Goal: Contribute content: Contribute content

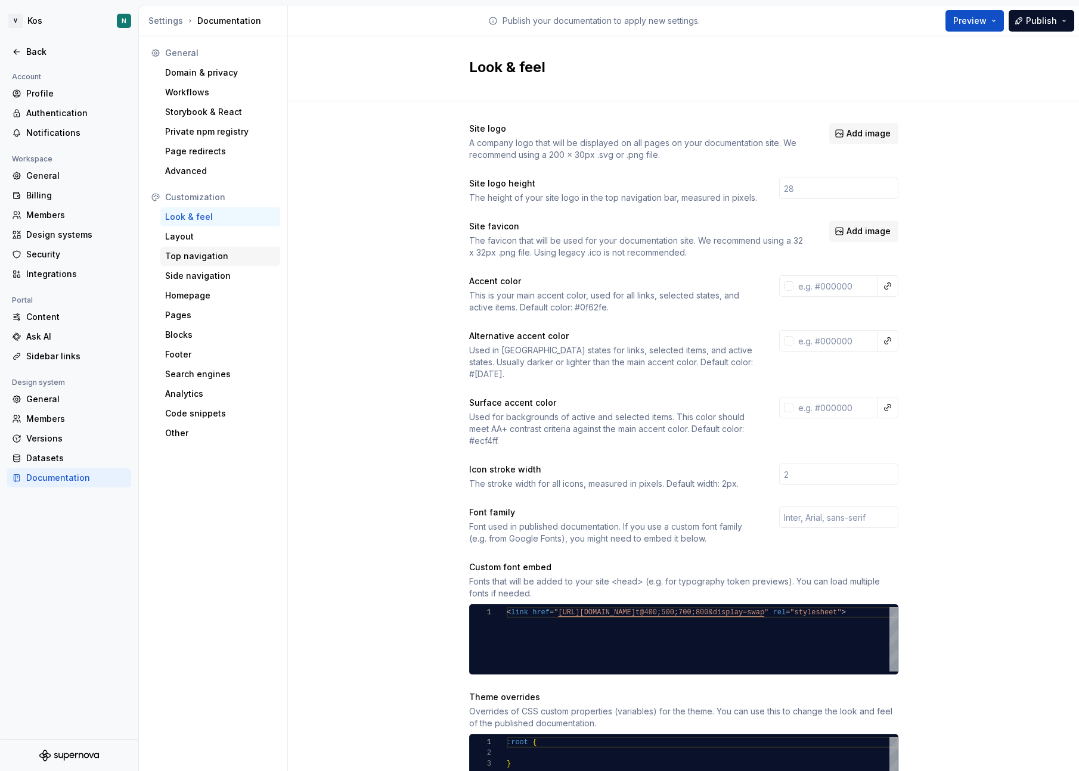
click at [200, 260] on div "Top navigation" at bounding box center [220, 256] width 110 height 12
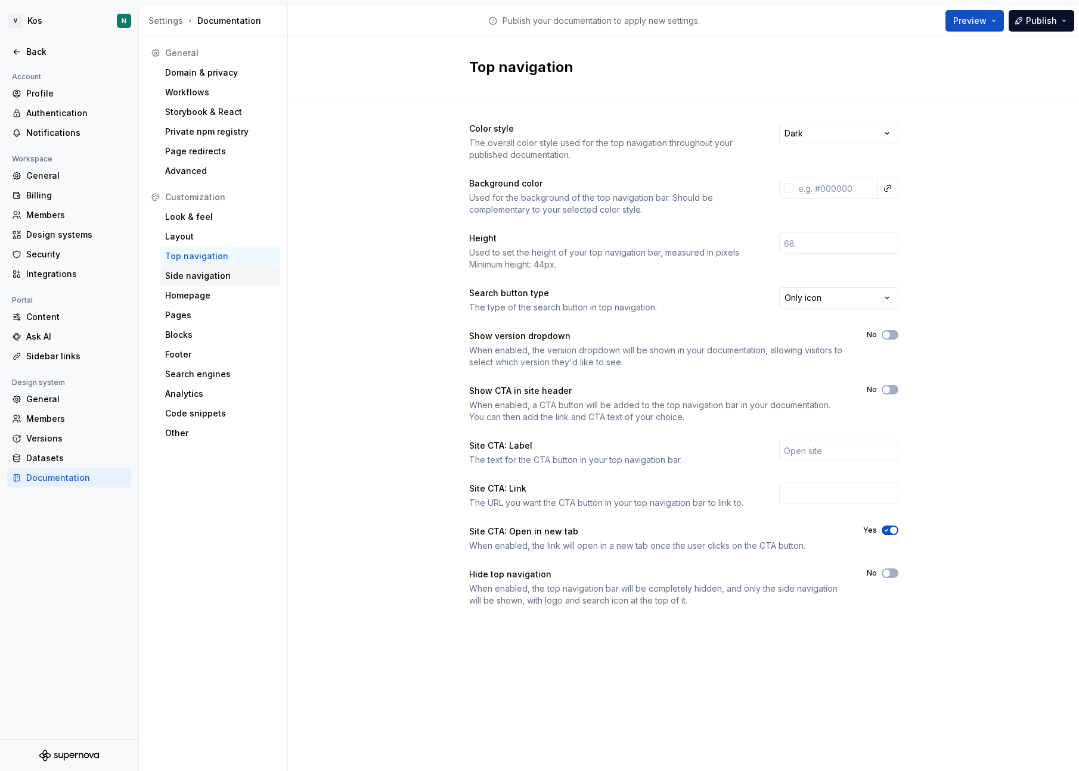
click at [203, 267] on div "Side navigation" at bounding box center [220, 275] width 120 height 19
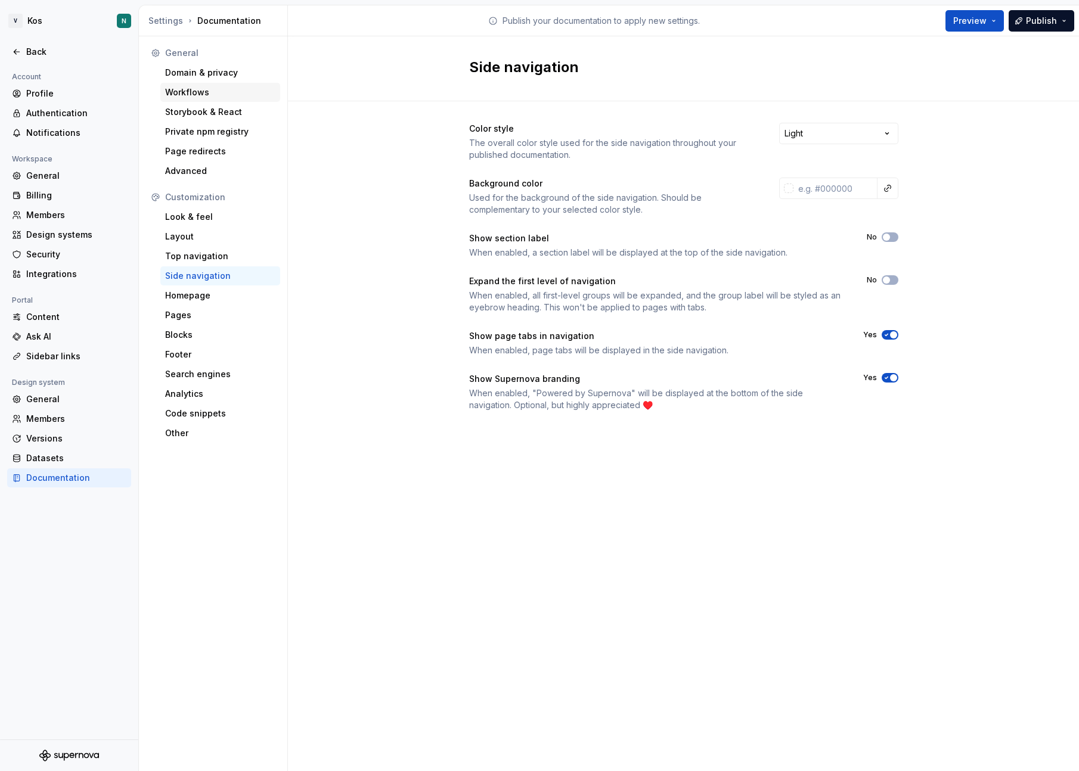
click at [201, 89] on div "Workflows" at bounding box center [220, 92] width 110 height 12
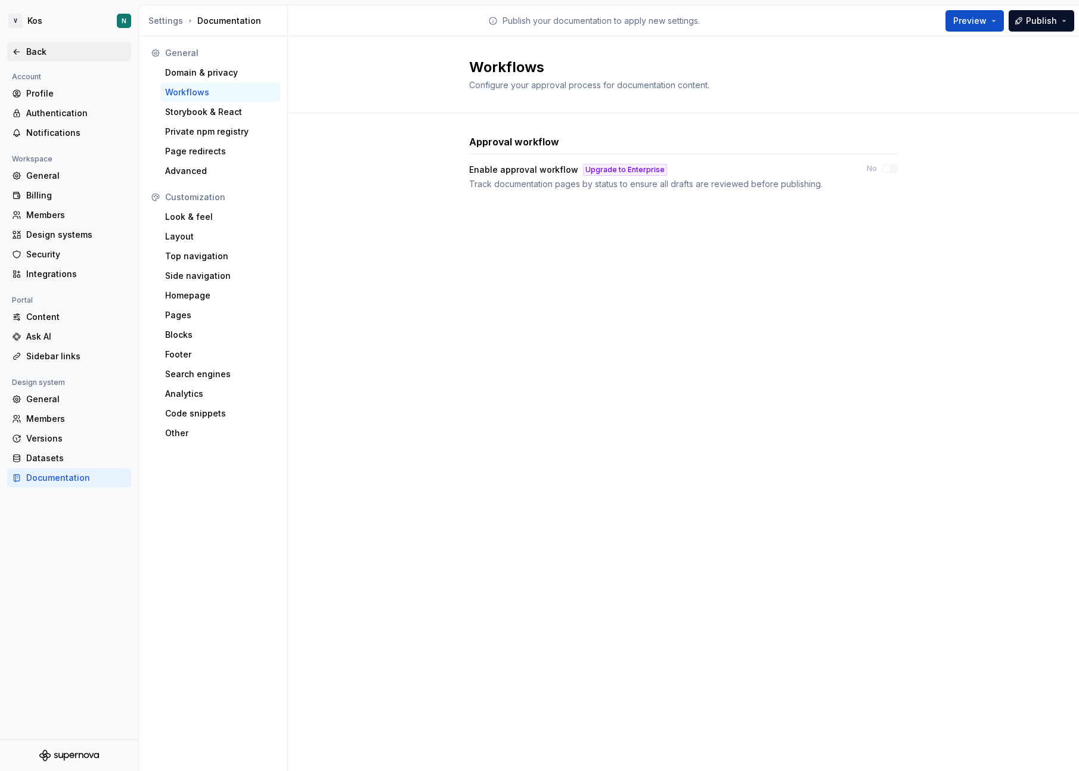
click at [22, 51] on div "Back" at bounding box center [69, 52] width 114 height 12
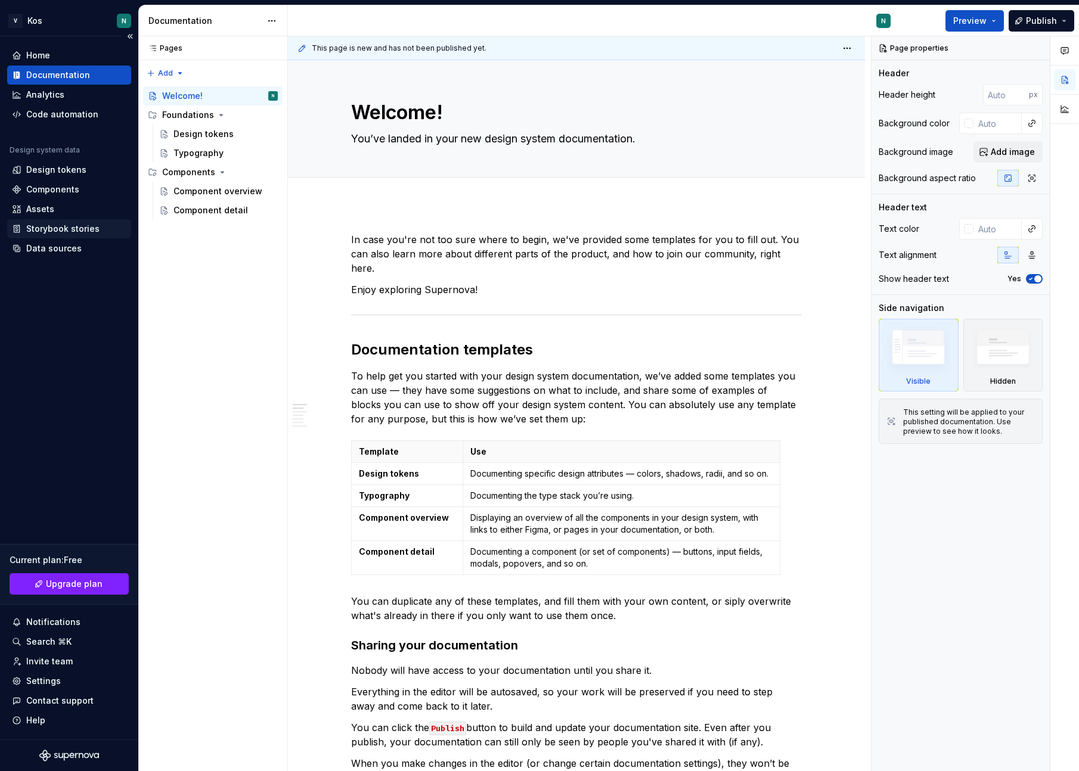
click at [63, 231] on div "Storybook stories" at bounding box center [62, 229] width 73 height 12
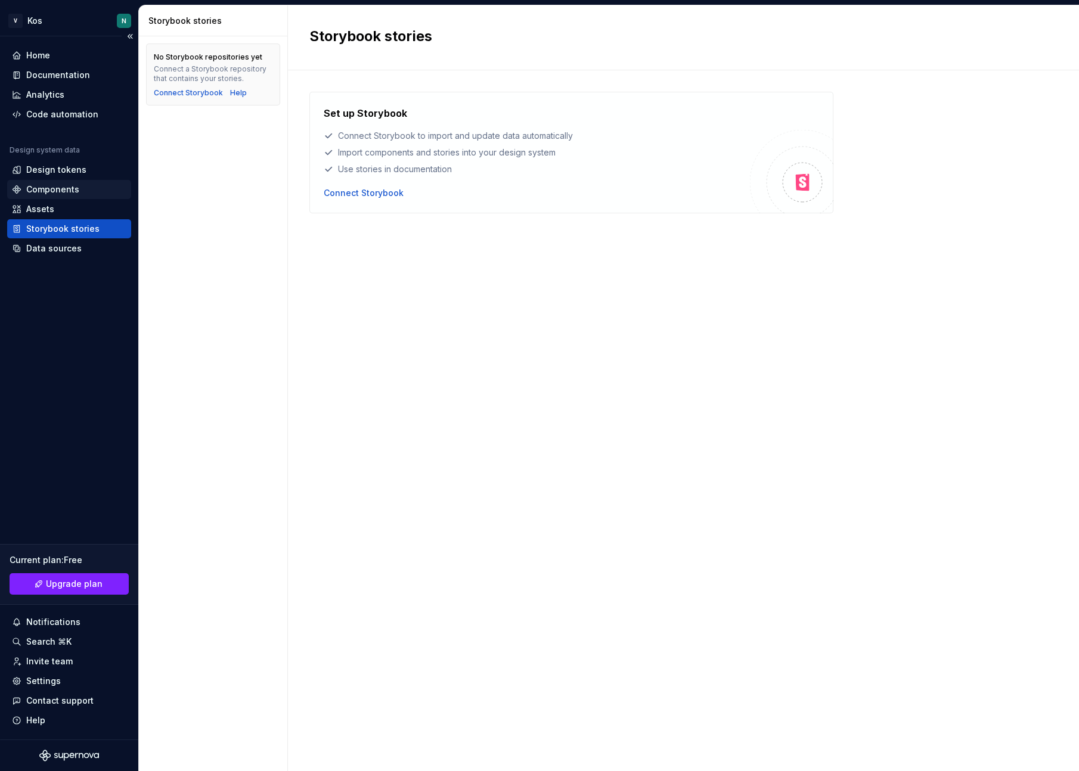
click at [68, 190] on div "Components" at bounding box center [52, 190] width 53 height 12
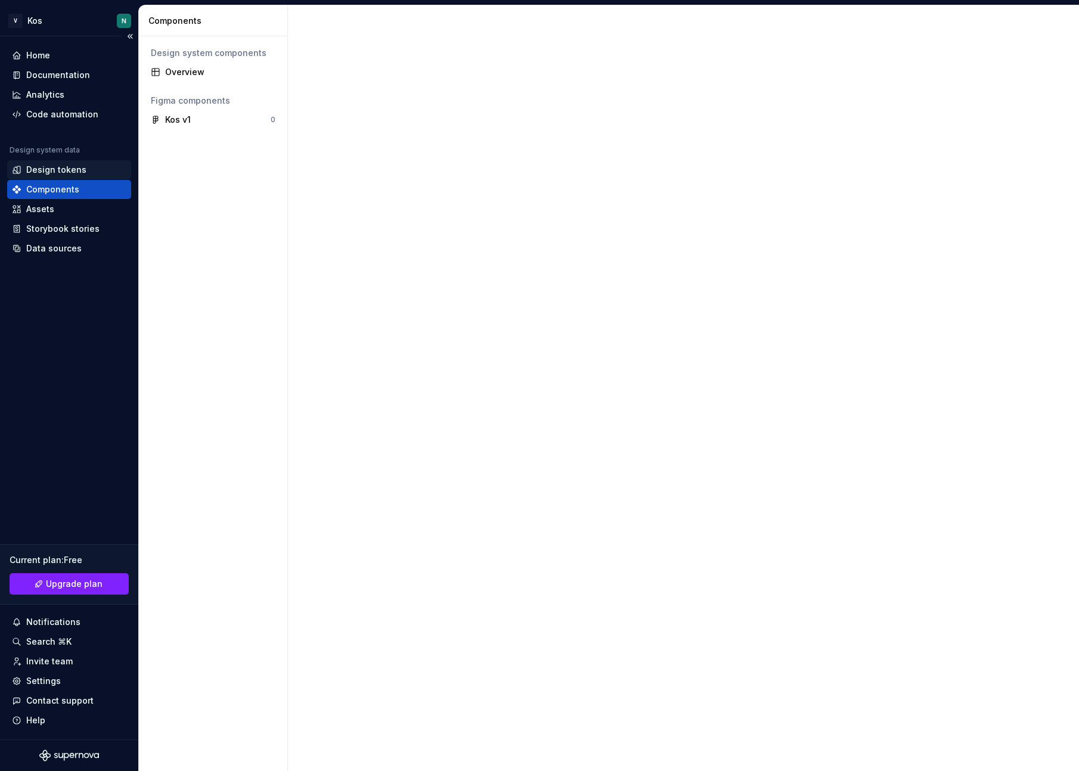
click at [75, 167] on div "Design tokens" at bounding box center [56, 170] width 60 height 12
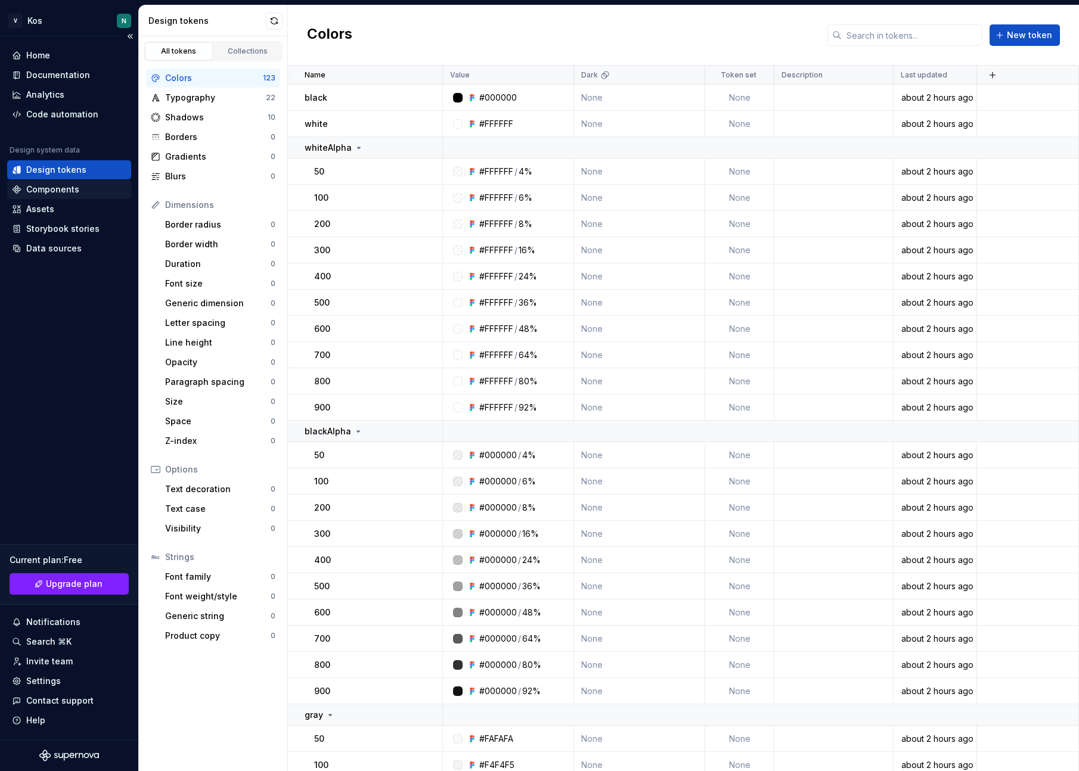
click at [75, 185] on div "Components" at bounding box center [52, 190] width 53 height 12
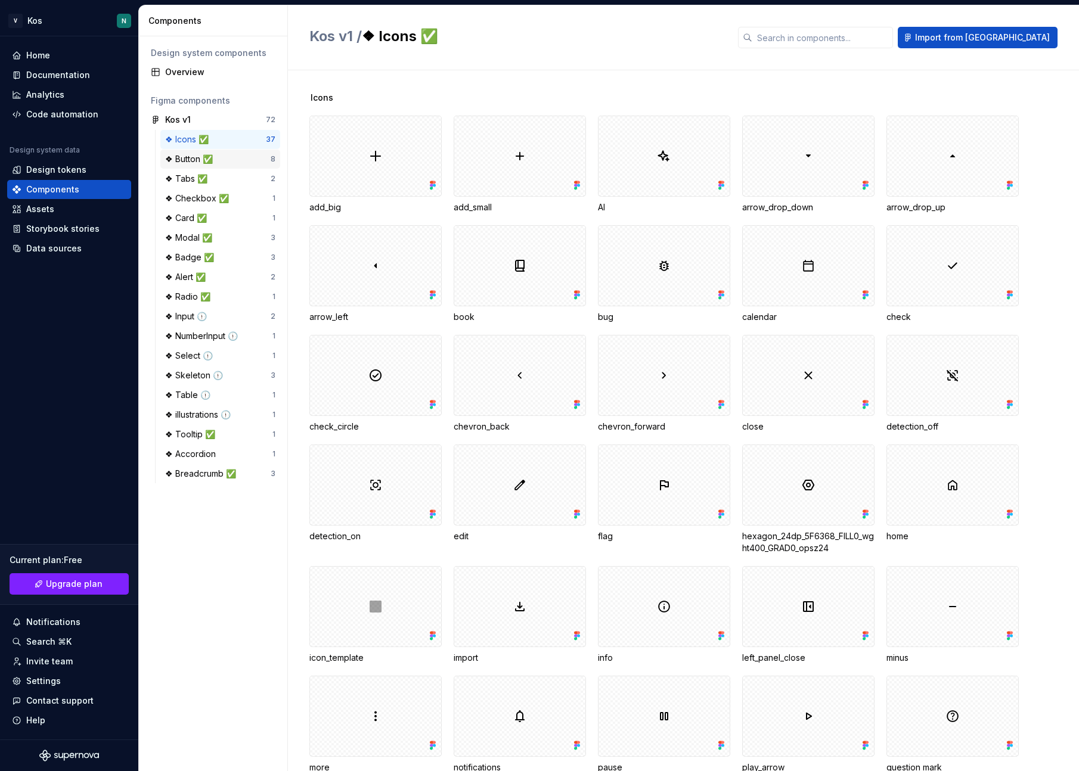
click at [237, 158] on div "❖ Button ✅" at bounding box center [217, 159] width 105 height 12
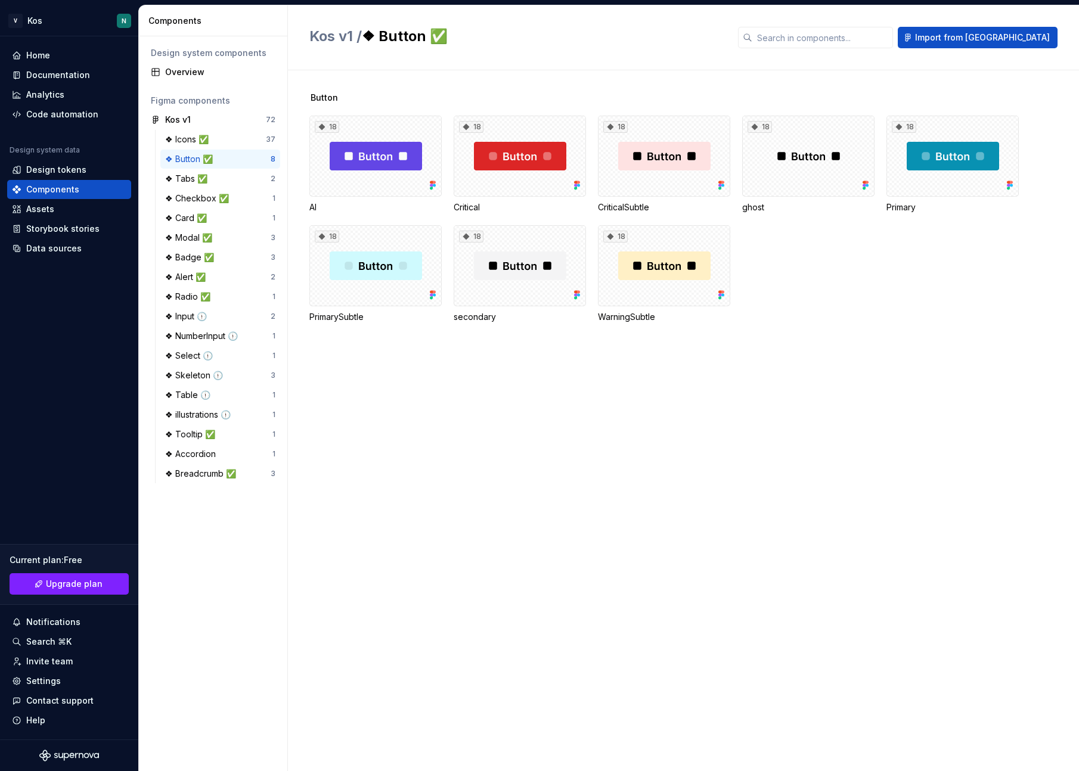
click at [726, 68] on div "Kos v1 / ❖ Button ✅ Import from [GEOGRAPHIC_DATA]" at bounding box center [683, 37] width 791 height 65
click at [232, 158] on div "❖ Button ✅" at bounding box center [217, 159] width 105 height 12
click at [1013, 33] on span "Import from [GEOGRAPHIC_DATA]" at bounding box center [982, 38] width 135 height 12
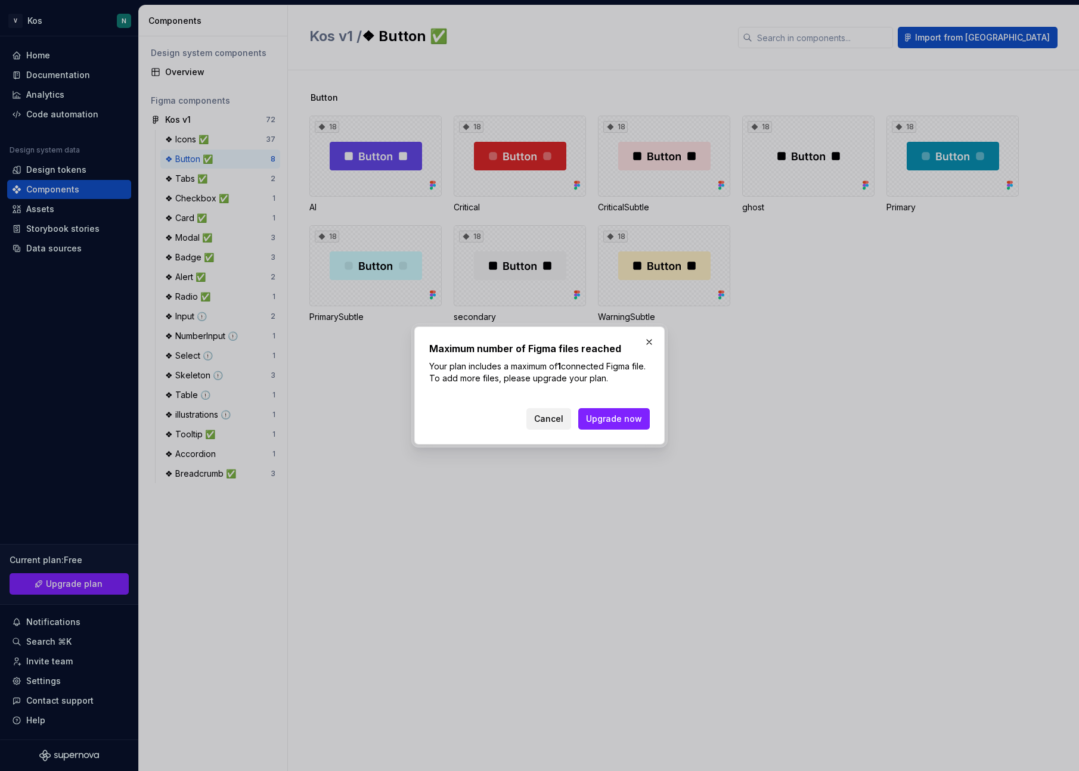
click at [548, 424] on span "Cancel" at bounding box center [548, 419] width 29 height 12
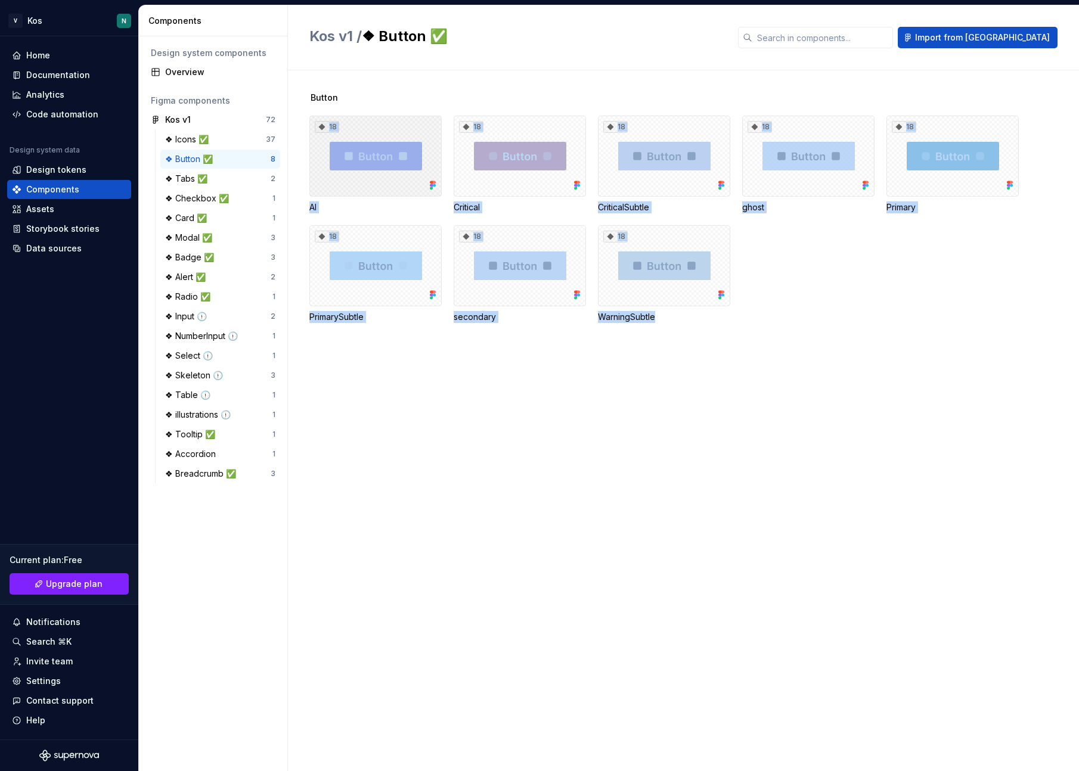
drag, startPoint x: 872, startPoint y: 374, endPoint x: 391, endPoint y: 156, distance: 527.9
click at [391, 156] on div "Button 18 AI 18 Critical 18 CriticalSubtle 18 ghost 18 Primary 18 PrimarySubtle…" at bounding box center [693, 420] width 769 height 701
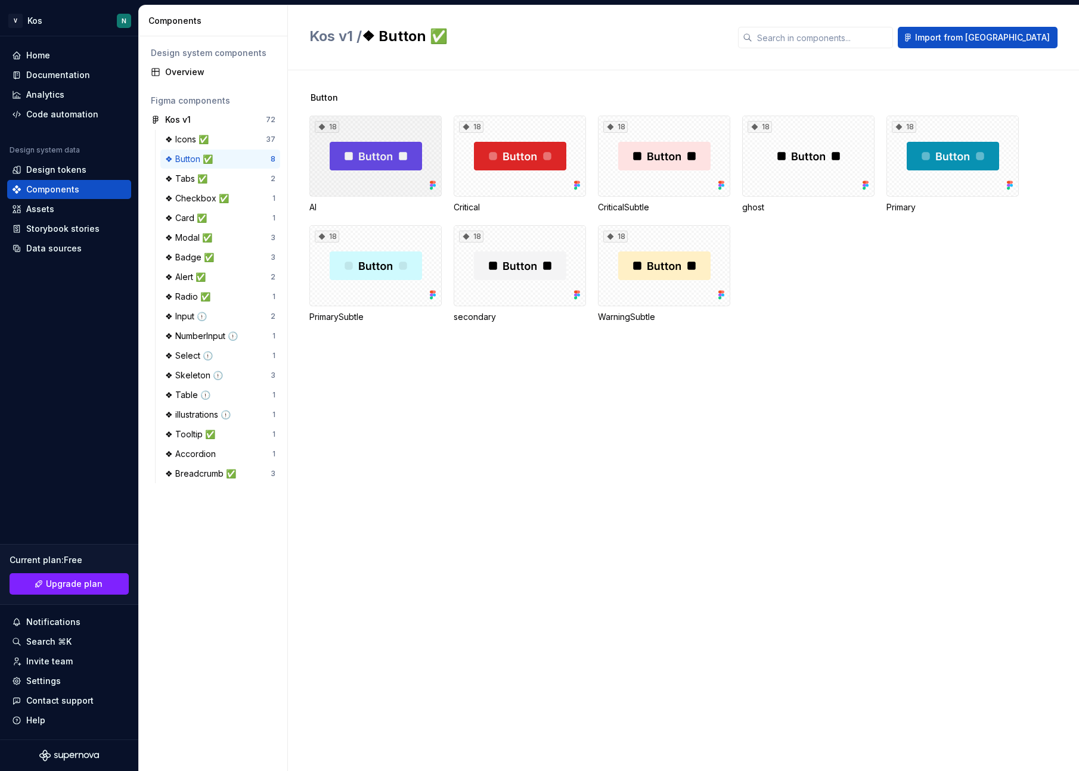
click at [377, 135] on div "18" at bounding box center [375, 156] width 132 height 81
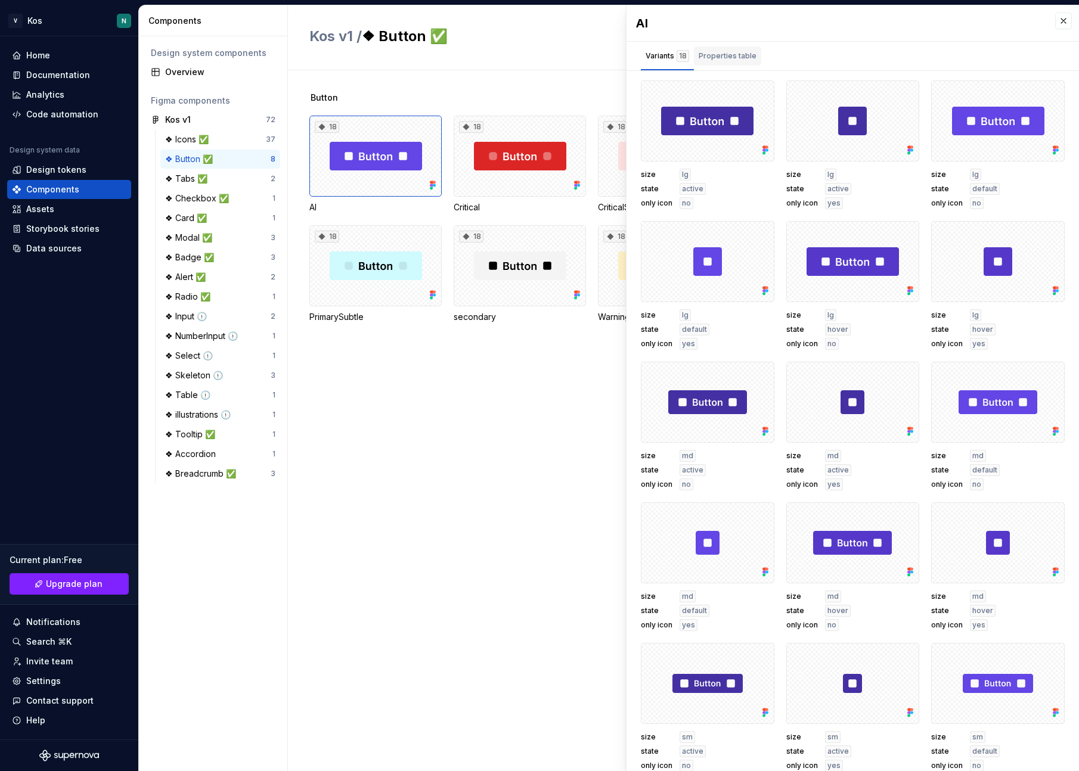
click at [722, 52] on div "Properties table" at bounding box center [728, 56] width 58 height 12
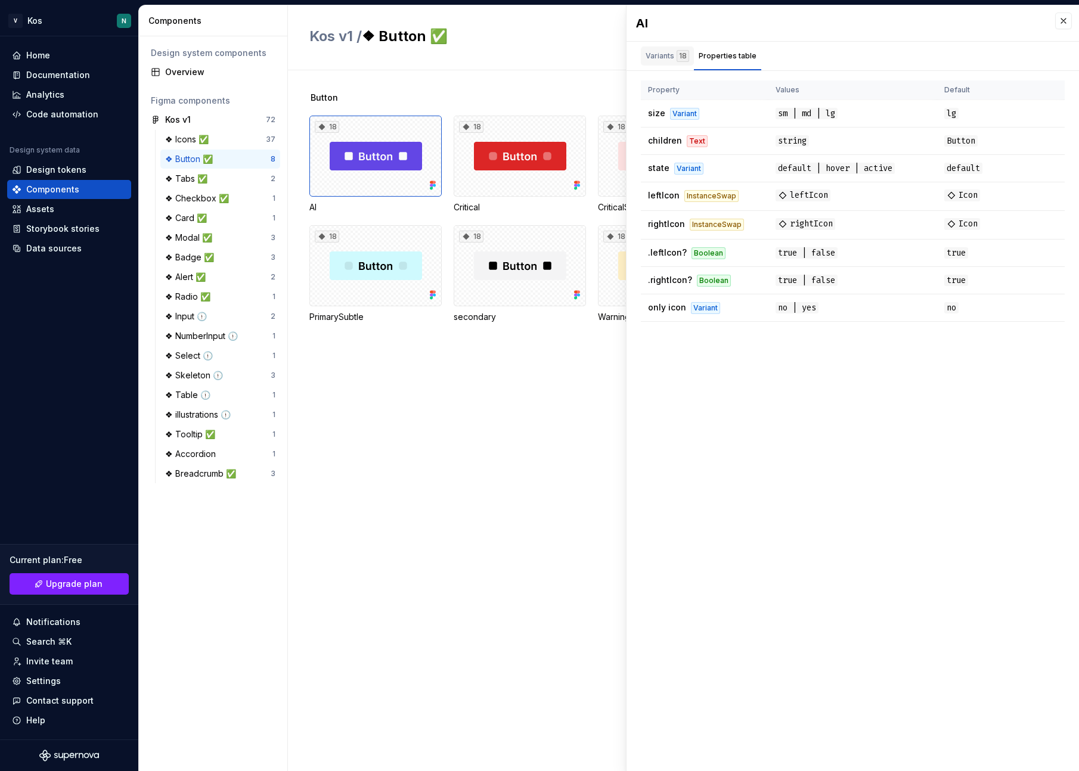
click at [668, 61] on div "Variants 18" at bounding box center [667, 56] width 44 height 12
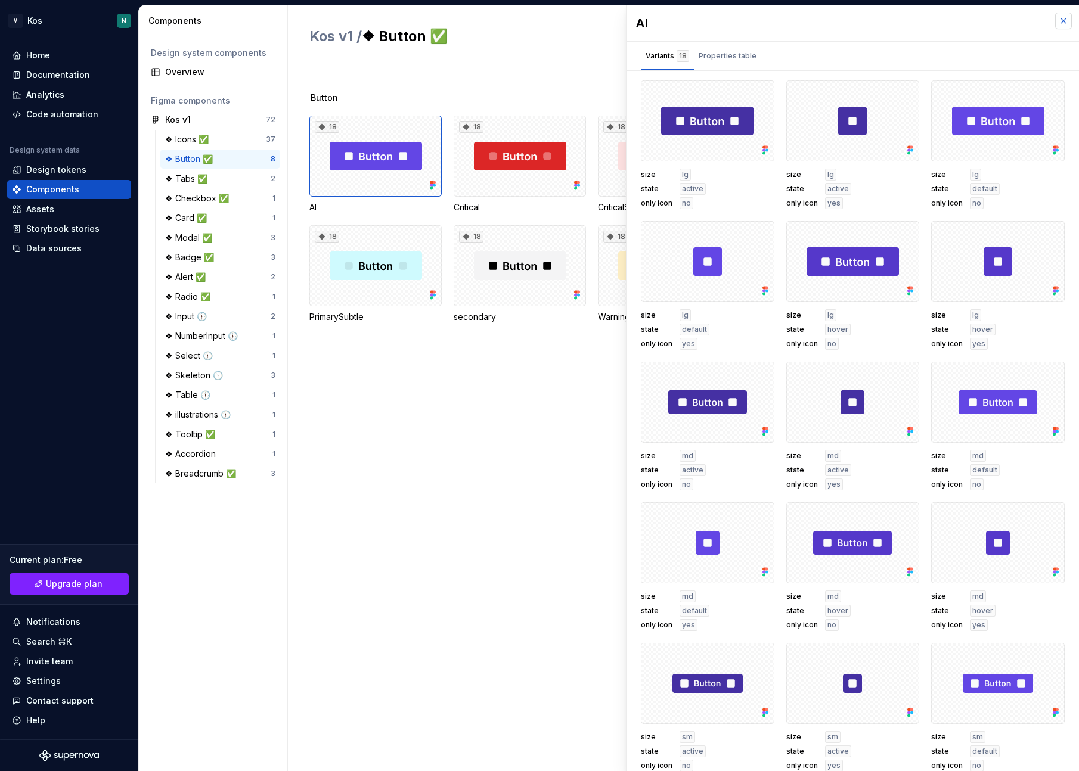
click at [1063, 24] on button "button" at bounding box center [1063, 21] width 17 height 17
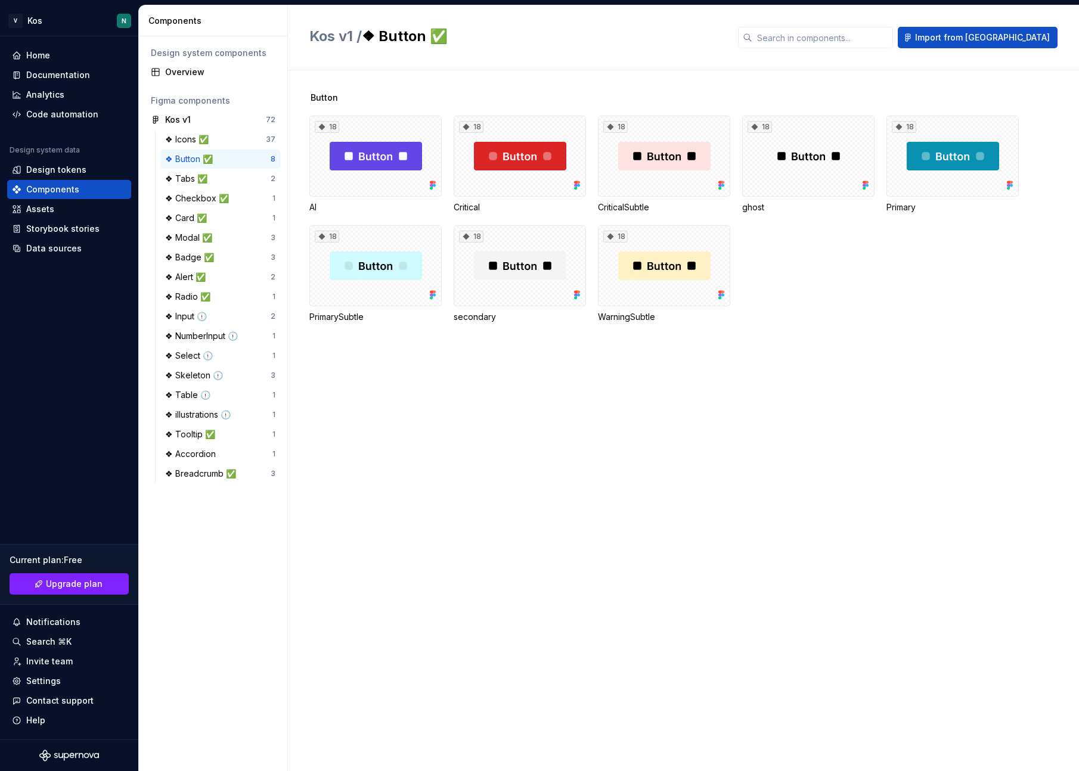
click at [809, 297] on div "18 AI 18 Critical 18 CriticalSubtle 18 ghost 18 Primary 18 PrimarySubtle 18 sec…" at bounding box center [693, 219] width 769 height 207
click at [379, 174] on div "18" at bounding box center [375, 156] width 132 height 81
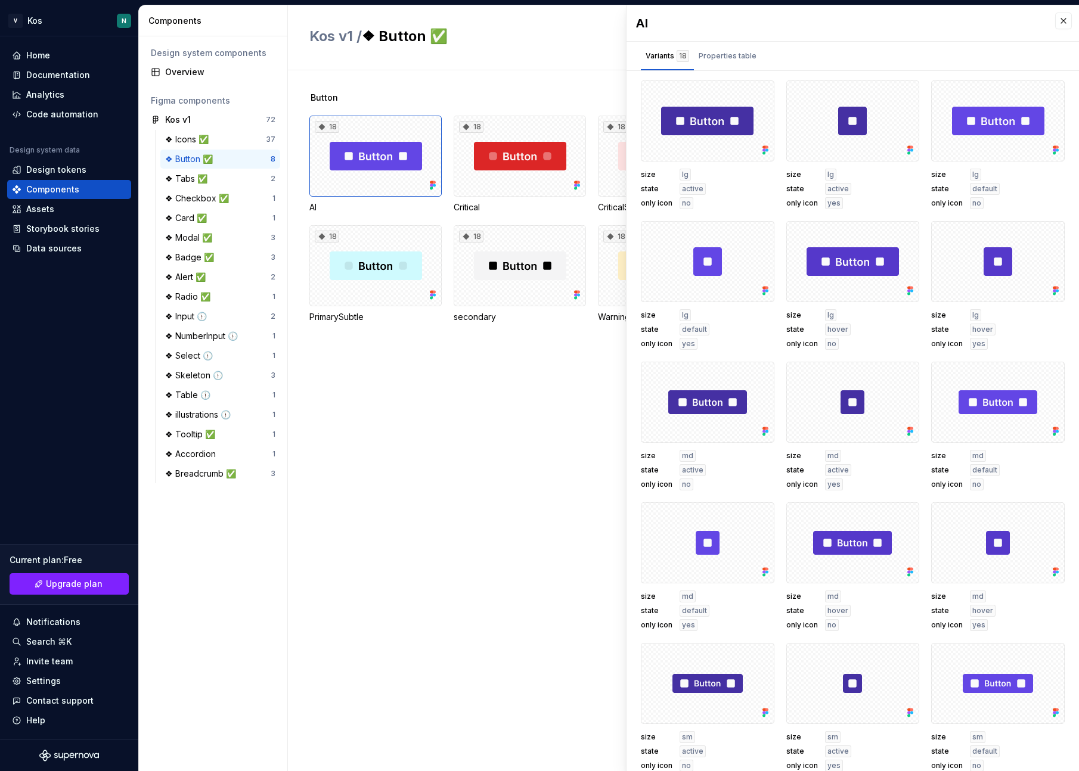
click at [549, 367] on div "Button 18 AI 18 Critical 18 CriticalSubtle 18 ghost 18 Primary 18 PrimarySubtle…" at bounding box center [693, 420] width 769 height 701
click at [328, 38] on span "Kos v1 /" at bounding box center [335, 35] width 52 height 17
click at [347, 38] on span "Kos v1 /" at bounding box center [335, 35] width 52 height 17
click at [1060, 21] on button "button" at bounding box center [1063, 21] width 17 height 17
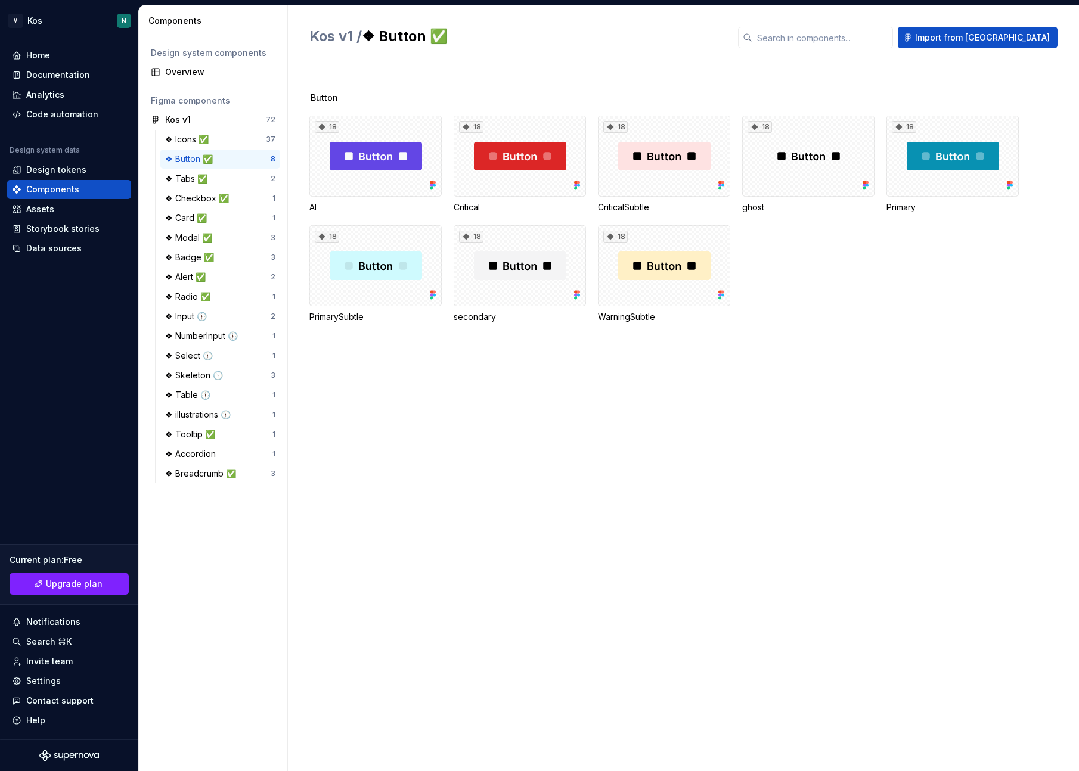
click at [1067, 23] on div "Kos v1 / ❖ Button ✅ Import from [GEOGRAPHIC_DATA]" at bounding box center [683, 37] width 791 height 65
click at [212, 117] on div "Kos v1" at bounding box center [209, 120] width 89 height 12
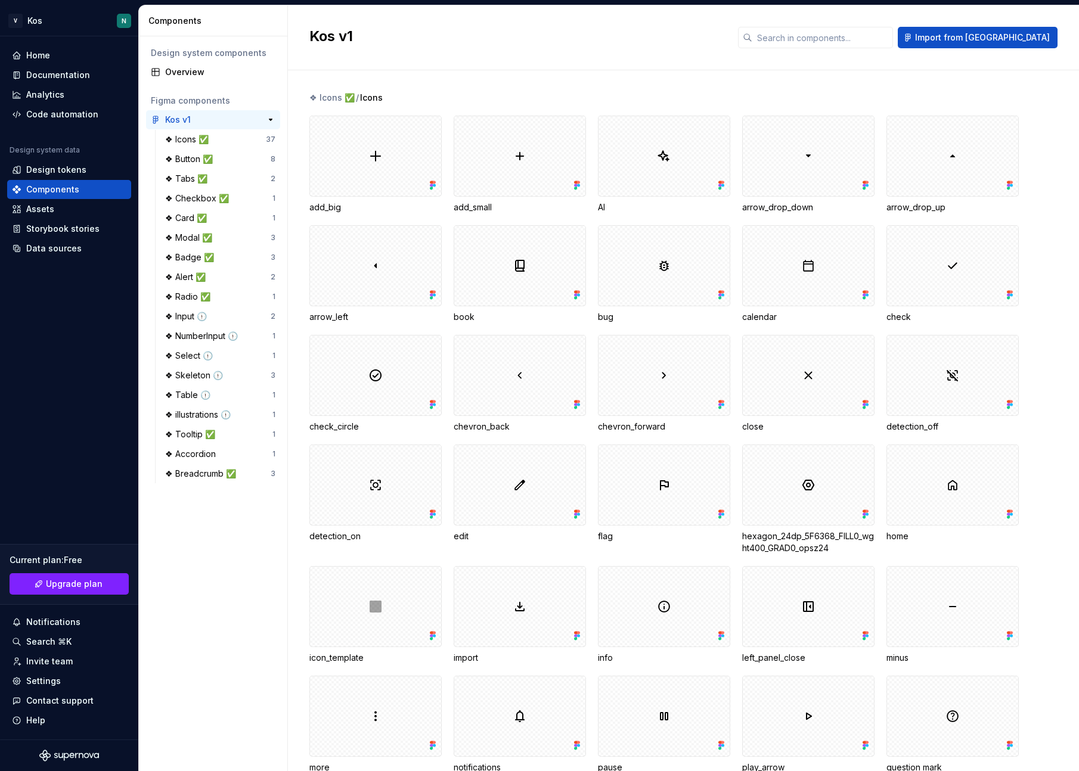
click at [279, 119] on div "Kos v1 72" at bounding box center [213, 119] width 134 height 19
click at [275, 119] on button "button" at bounding box center [270, 119] width 17 height 17
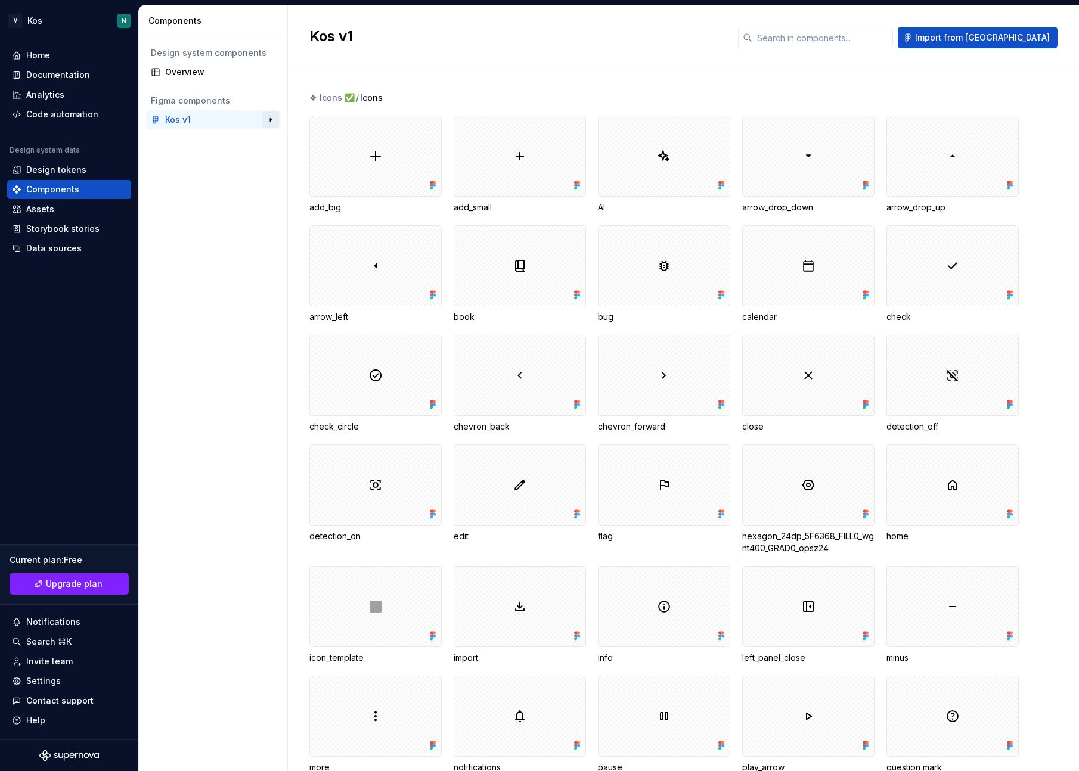
click at [275, 119] on button "button" at bounding box center [270, 119] width 17 height 17
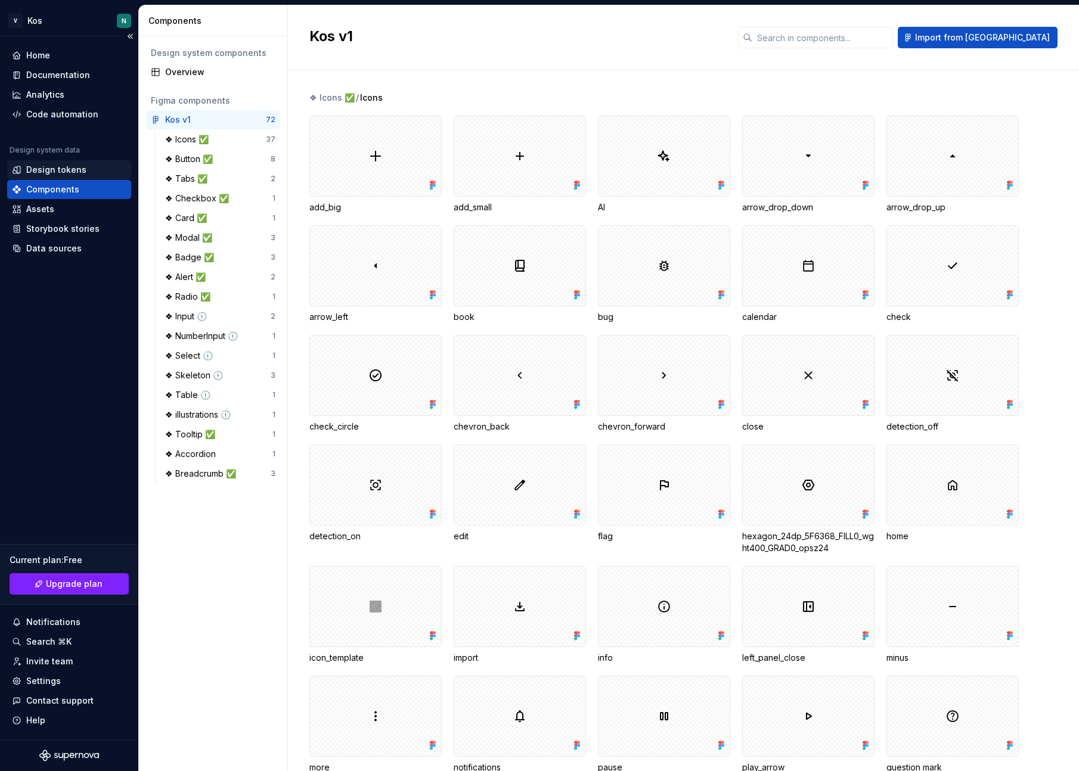
click at [72, 172] on div "Design tokens" at bounding box center [56, 170] width 60 height 12
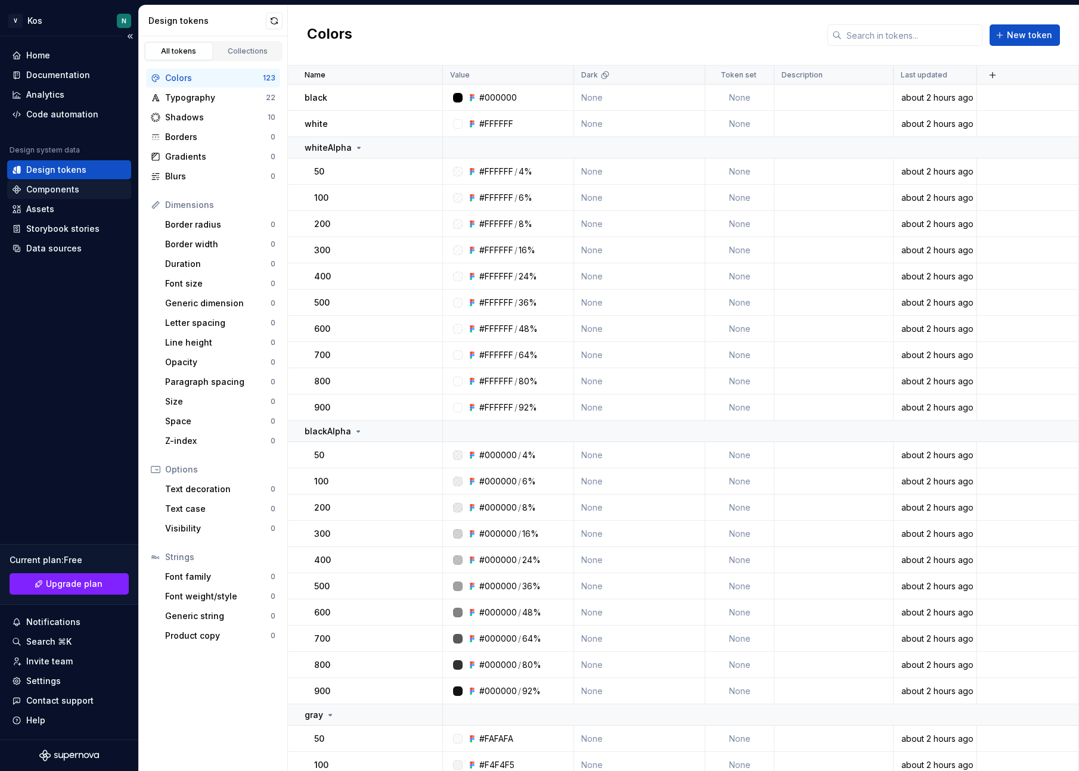
click at [69, 184] on div "Components" at bounding box center [52, 190] width 53 height 12
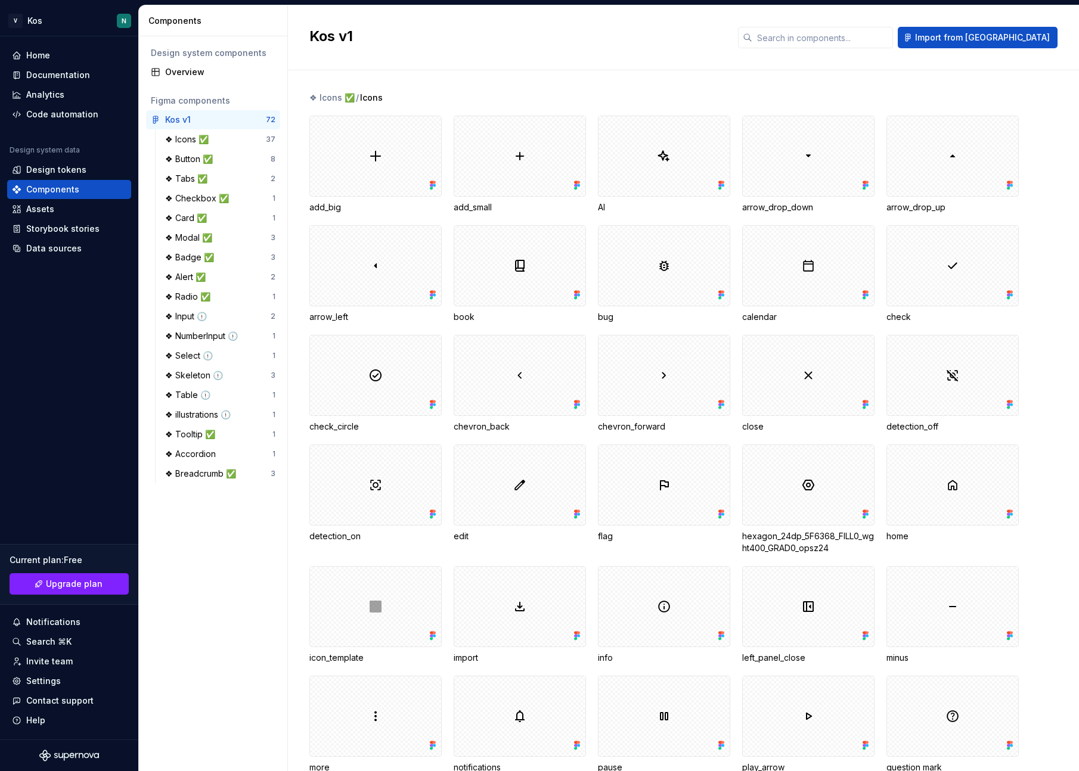
click at [270, 13] on div "Components" at bounding box center [213, 20] width 149 height 31
click at [270, 20] on div "Components" at bounding box center [215, 21] width 134 height 12
click at [188, 74] on div "Overview" at bounding box center [220, 72] width 110 height 12
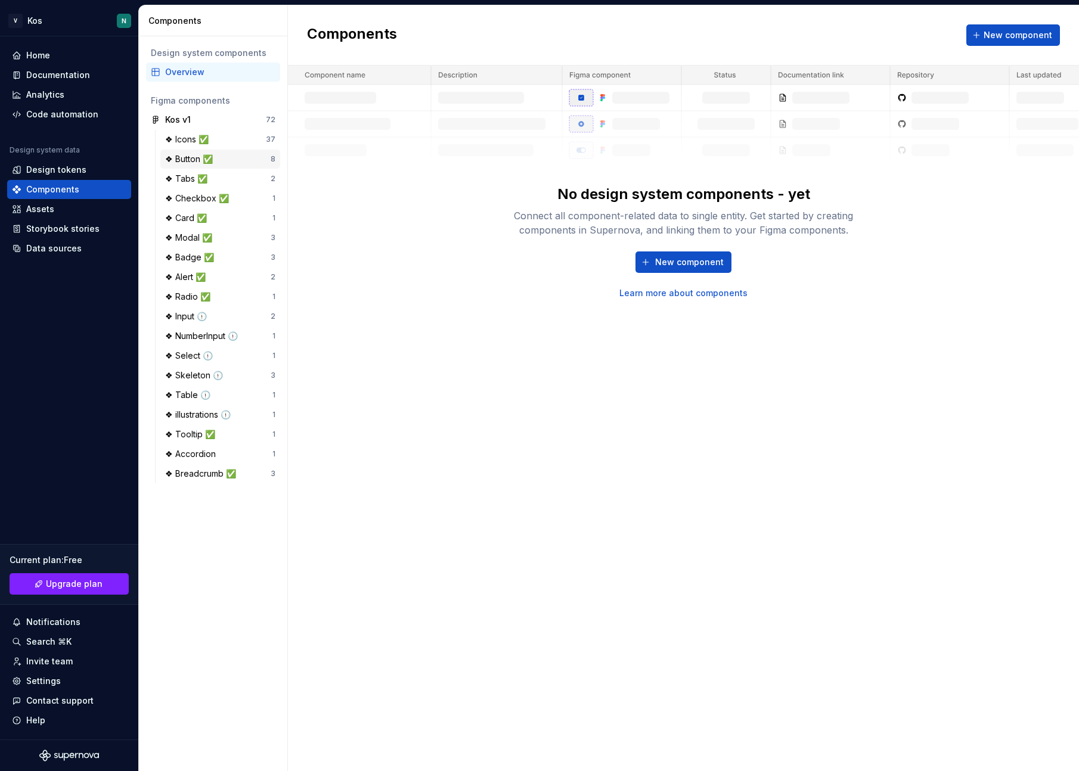
click at [237, 160] on div "❖ Button ✅" at bounding box center [217, 159] width 105 height 12
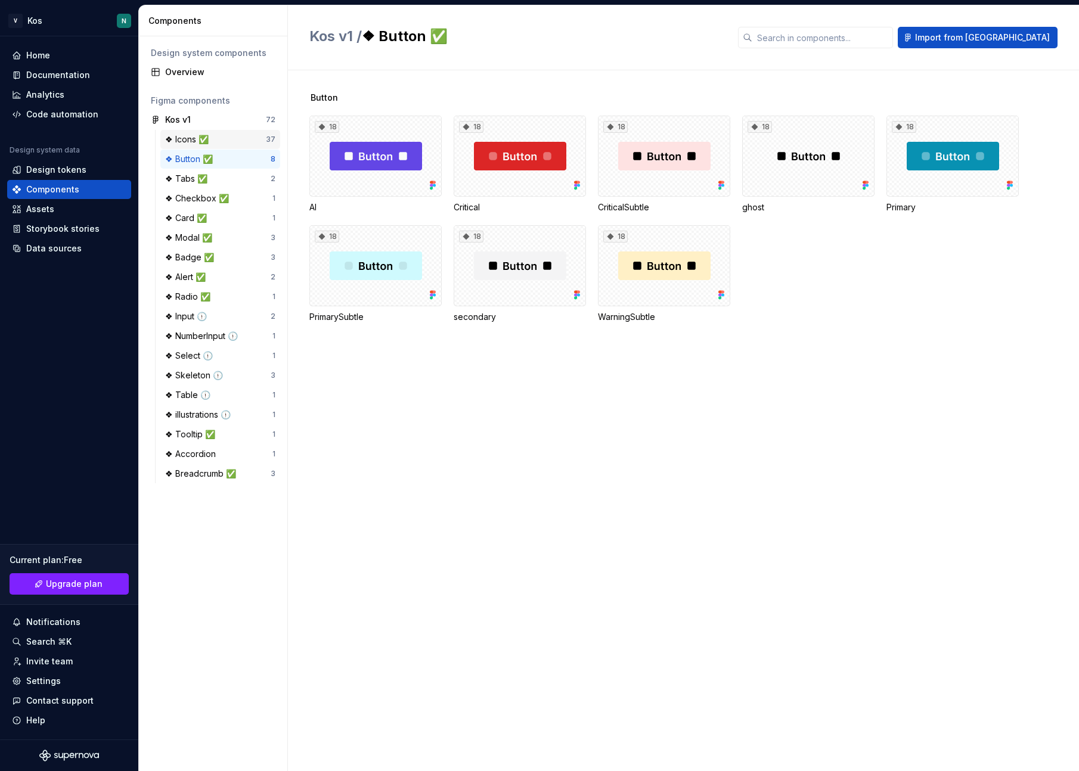
click at [237, 142] on div "❖ Icons ✅" at bounding box center [215, 140] width 101 height 12
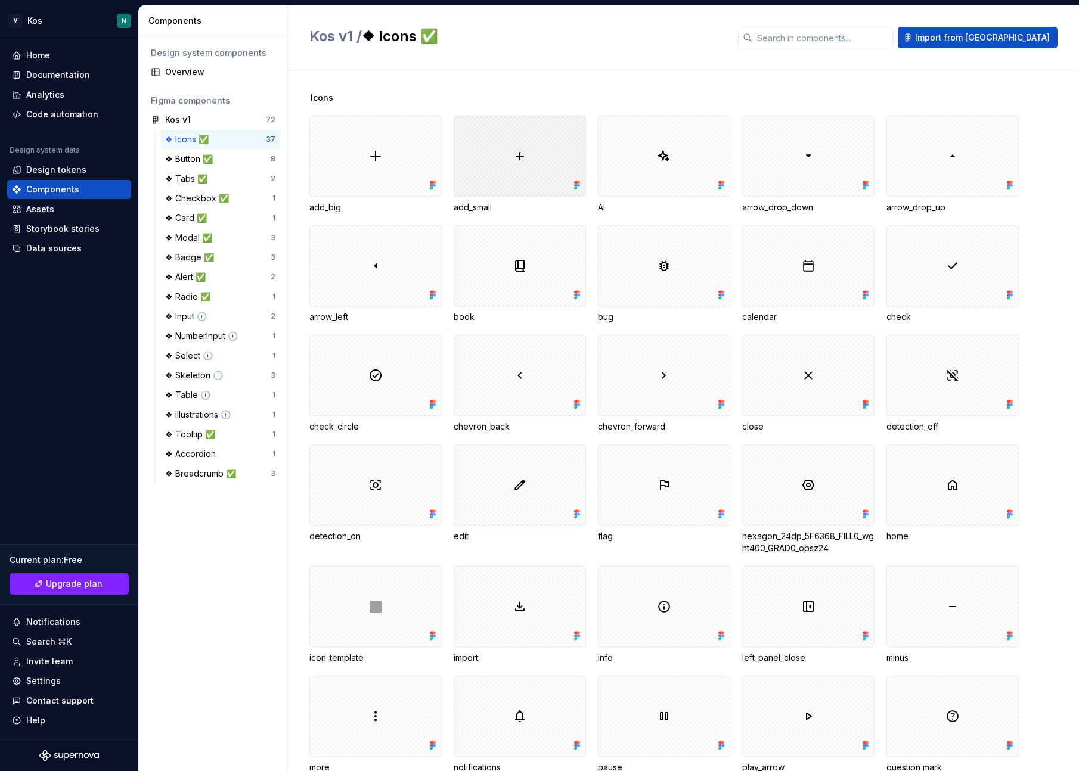
click at [458, 144] on div at bounding box center [520, 156] width 132 height 81
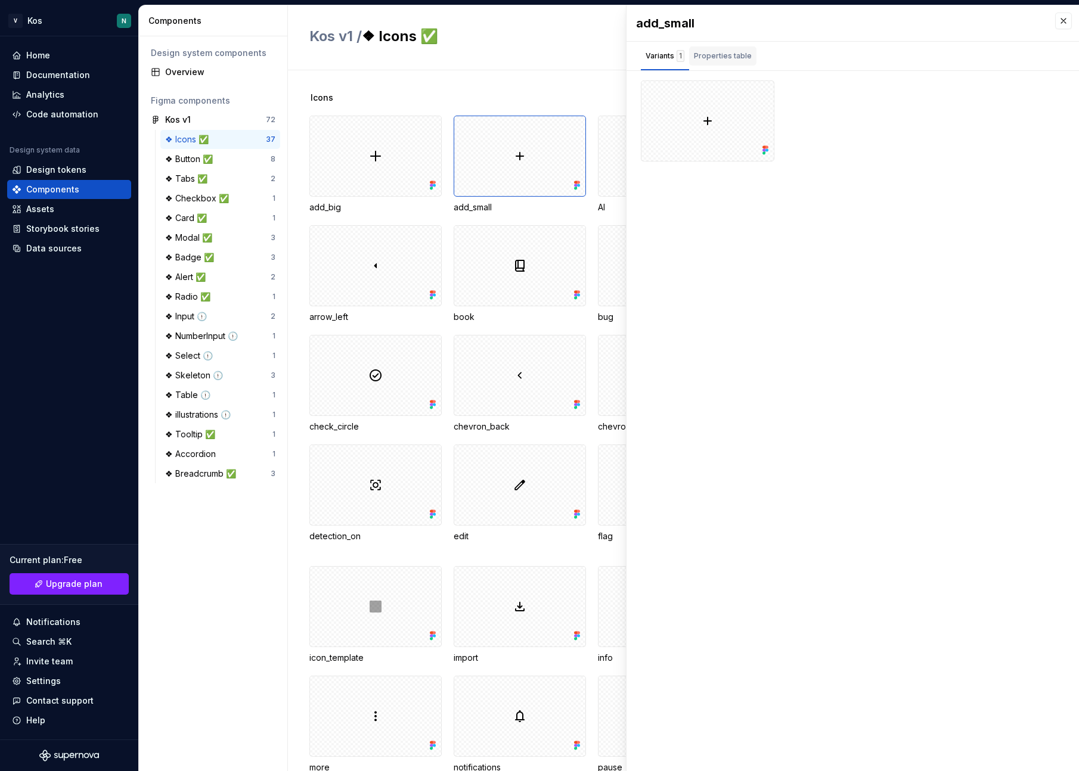
click at [725, 56] on div "Properties table" at bounding box center [723, 56] width 58 height 12
click at [803, 117] on div "FigmaComponentPropertiesTable.noPropertiesMessage" at bounding box center [853, 119] width 424 height 38
click at [1059, 21] on button "button" at bounding box center [1063, 21] width 17 height 17
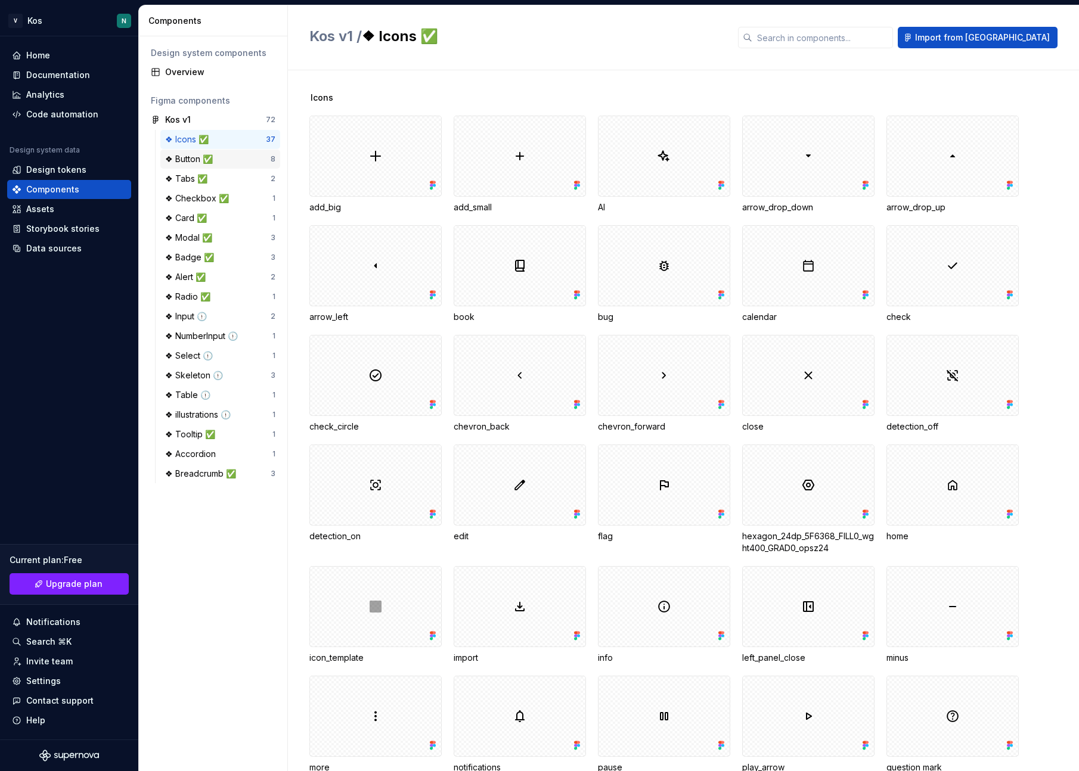
click at [236, 162] on div "❖ Button ✅" at bounding box center [217, 159] width 105 height 12
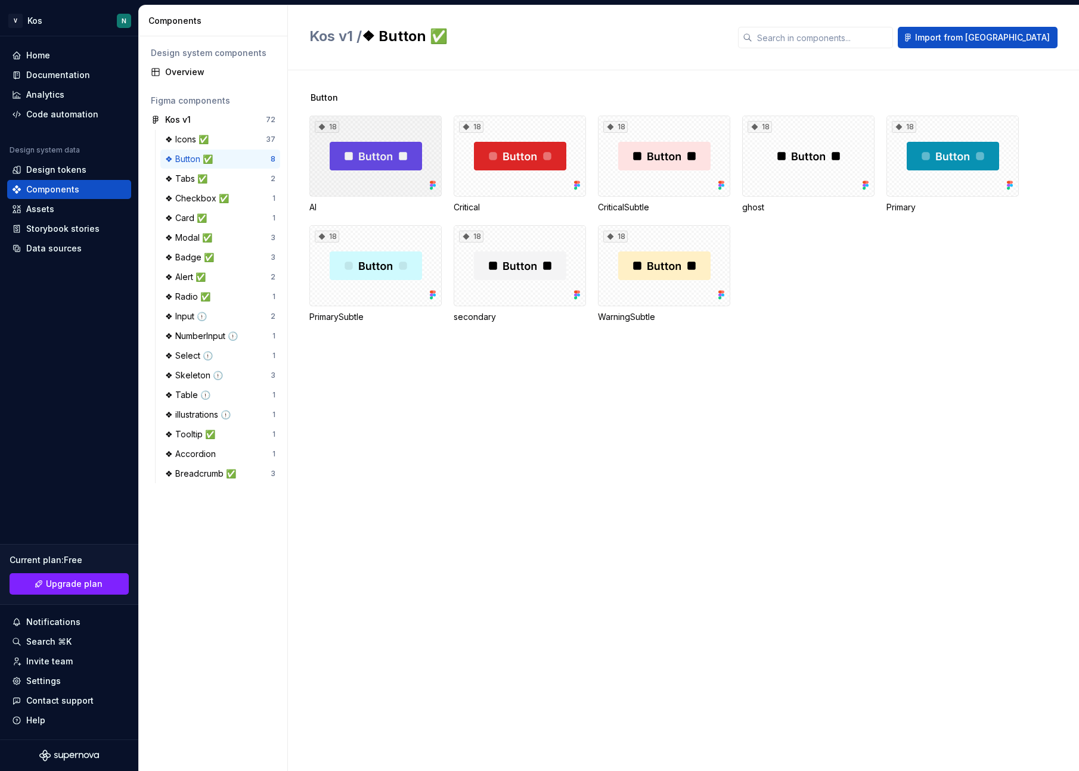
click at [385, 150] on div "18" at bounding box center [375, 156] width 132 height 81
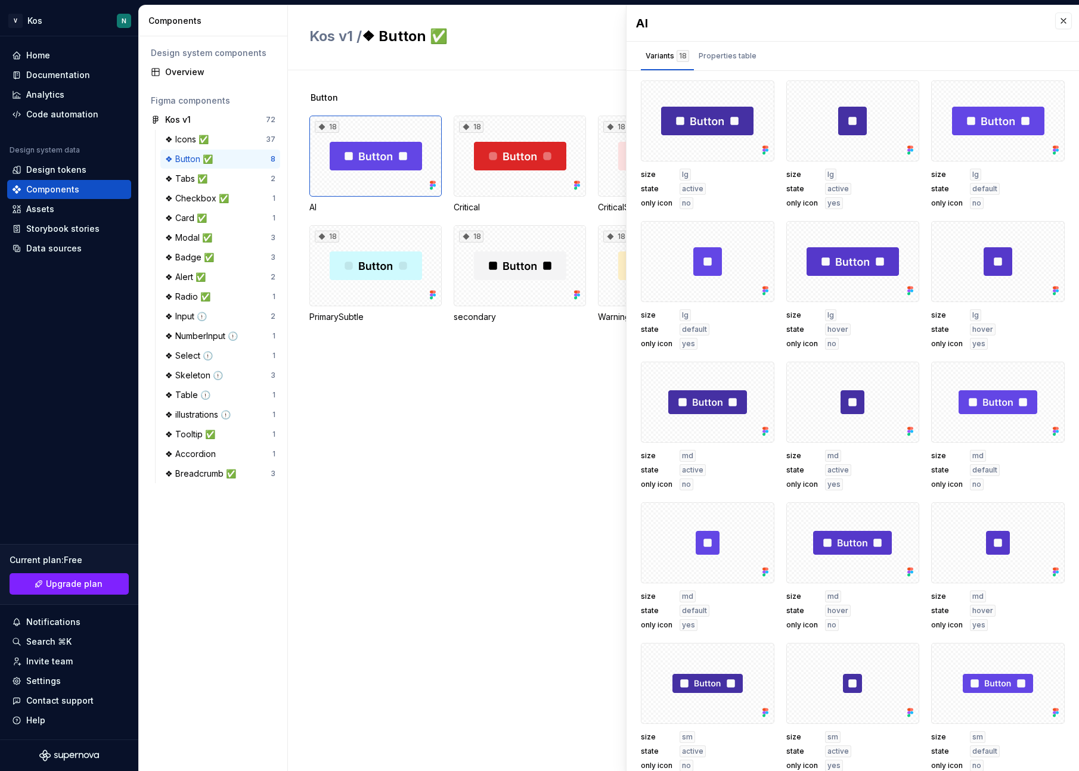
click at [484, 427] on div "Button 18 AI 18 Critical 18 CriticalSubtle 18 ghost 18 Primary 18 PrimarySubtle…" at bounding box center [693, 420] width 769 height 701
click at [1066, 16] on button "button" at bounding box center [1063, 21] width 17 height 17
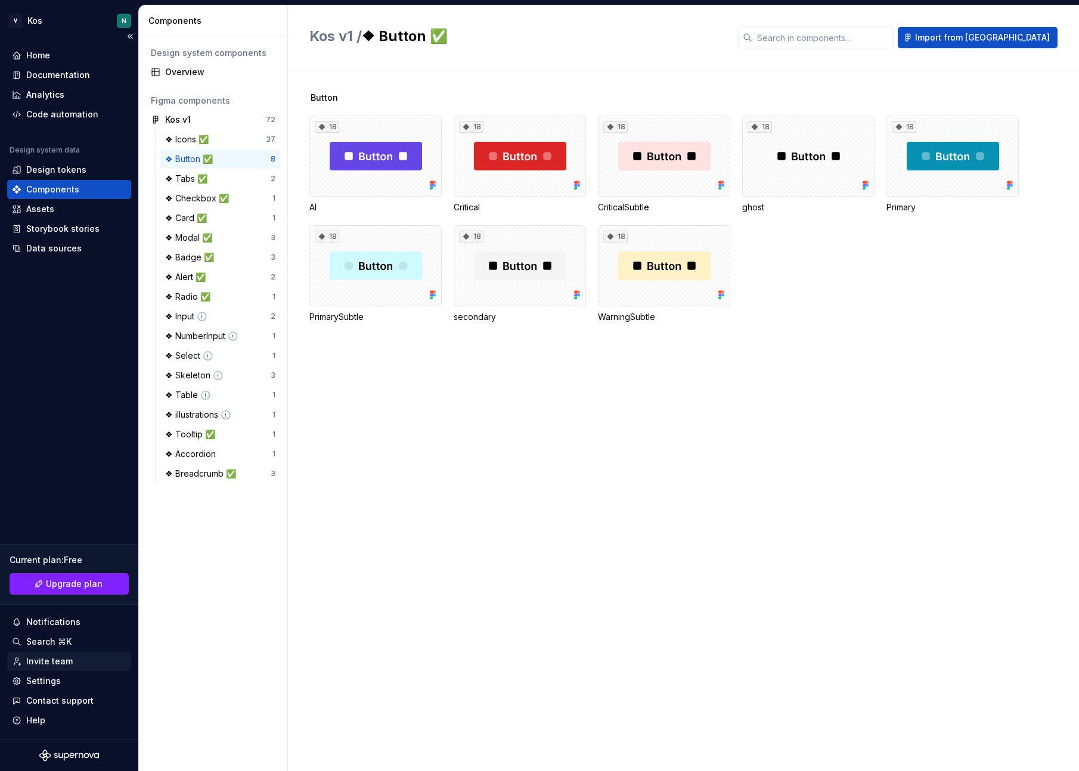
click at [75, 659] on div "Invite team" at bounding box center [69, 662] width 114 height 12
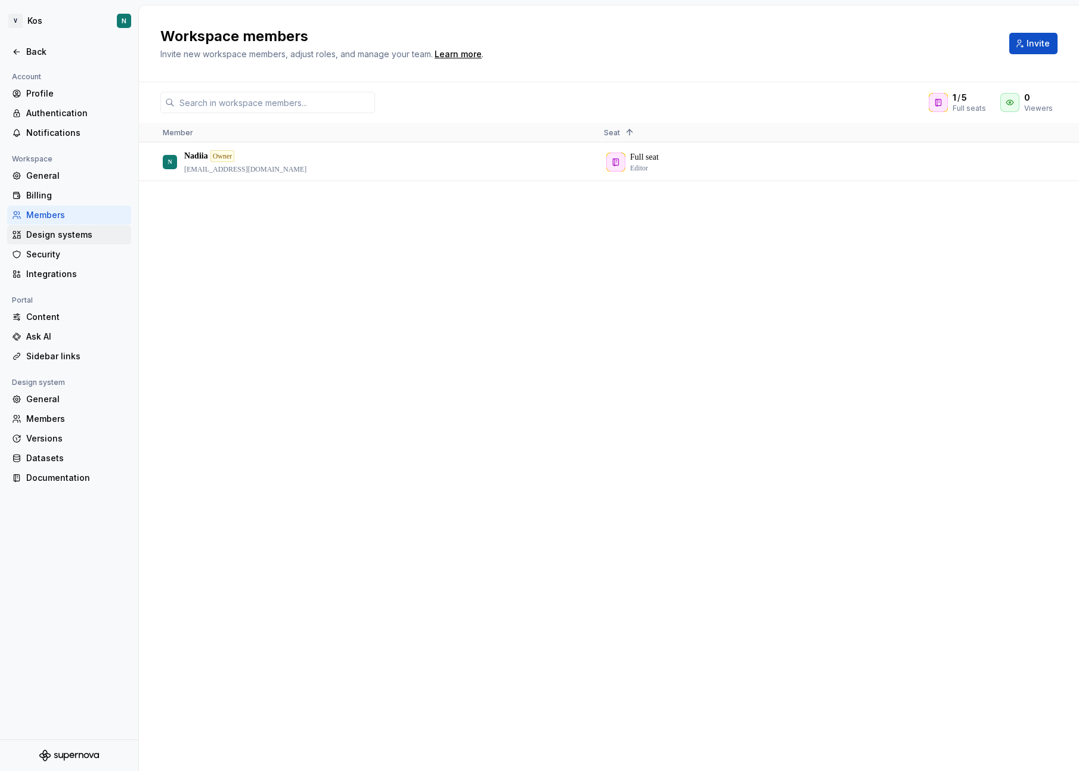
click at [67, 230] on div "Design systems" at bounding box center [76, 235] width 100 height 12
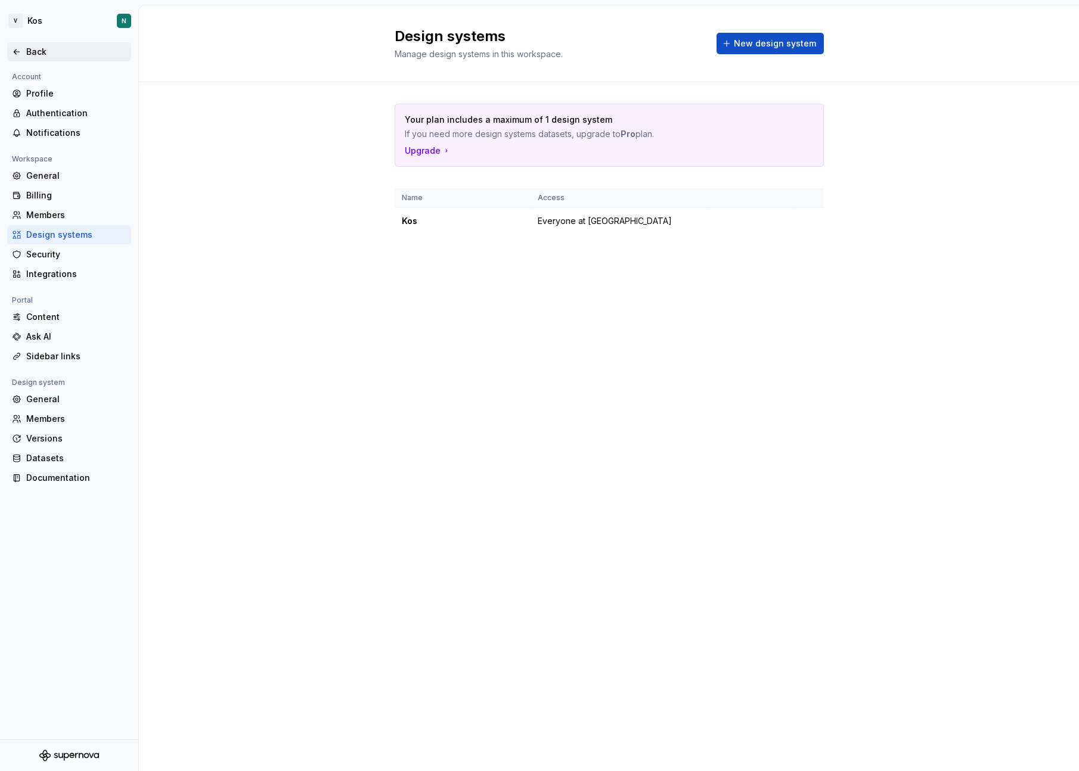
click at [24, 51] on div "Back" at bounding box center [69, 52] width 114 height 12
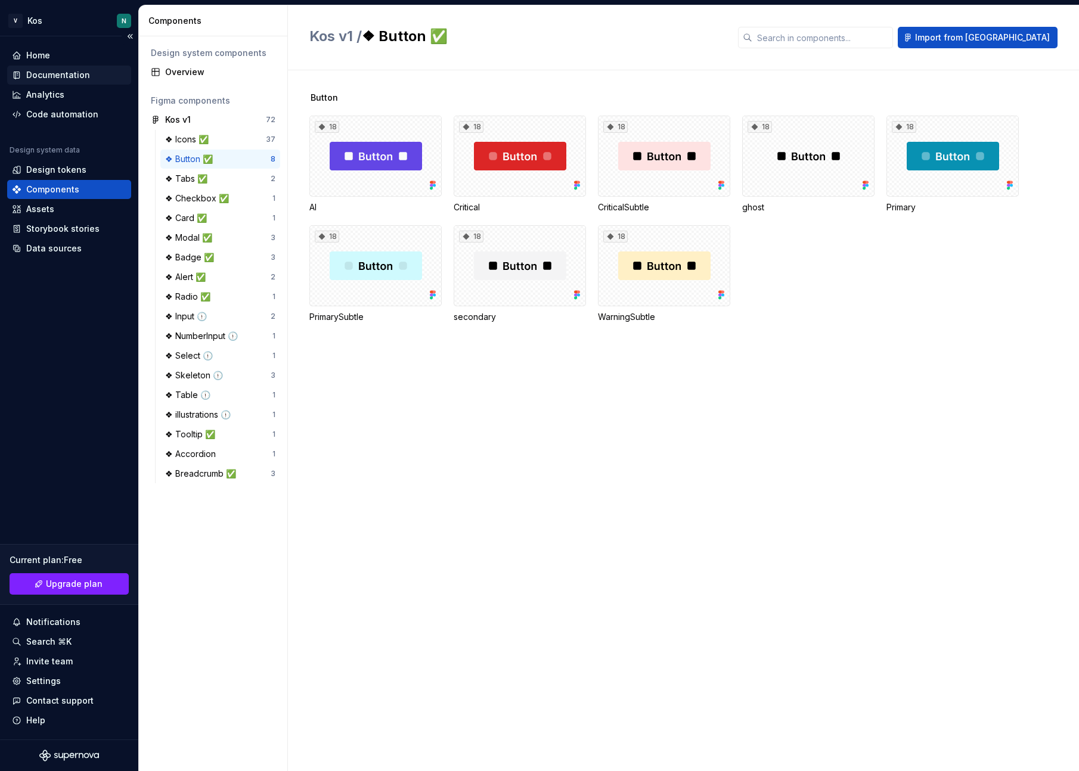
click at [71, 75] on div "Documentation" at bounding box center [58, 75] width 64 height 12
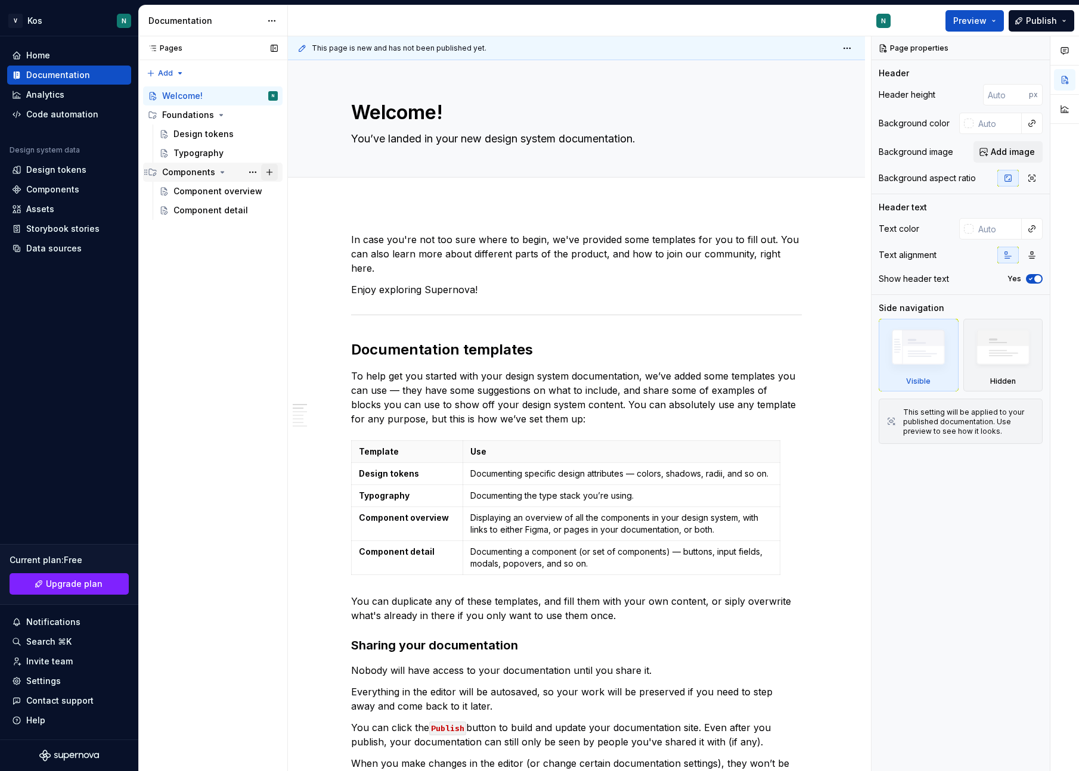
click at [271, 170] on button "Page tree" at bounding box center [269, 172] width 17 height 17
type textarea "*"
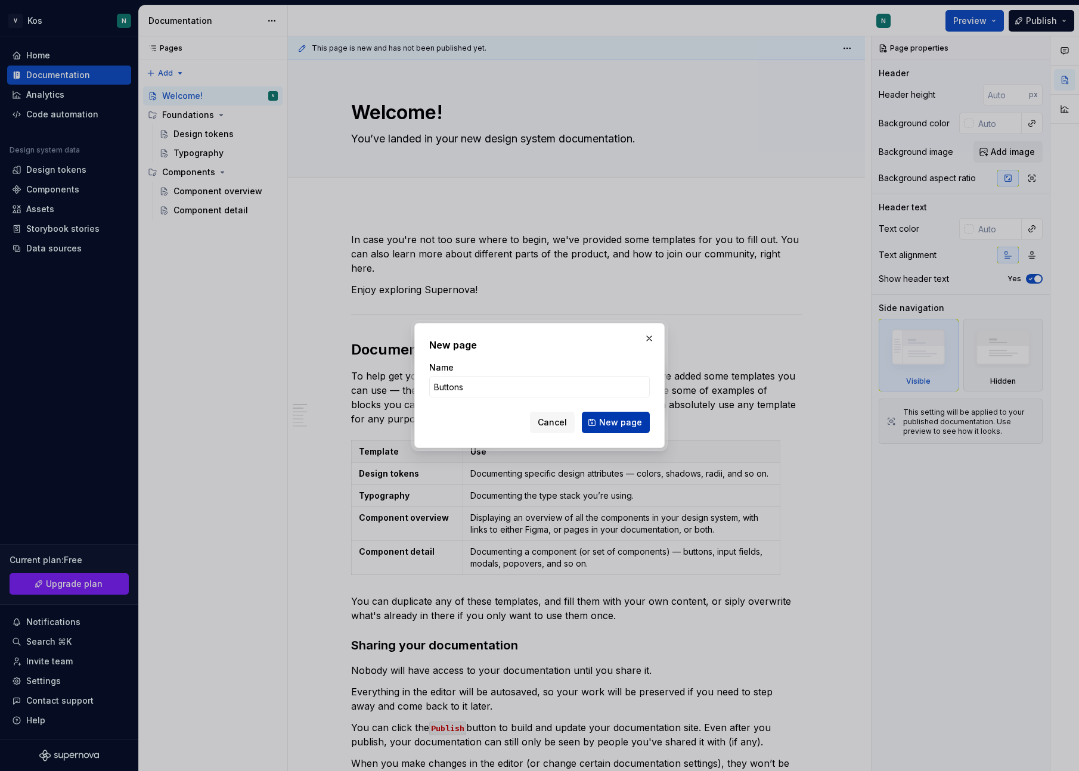
type input "Buttons"
click at [609, 415] on button "New page" at bounding box center [616, 422] width 68 height 21
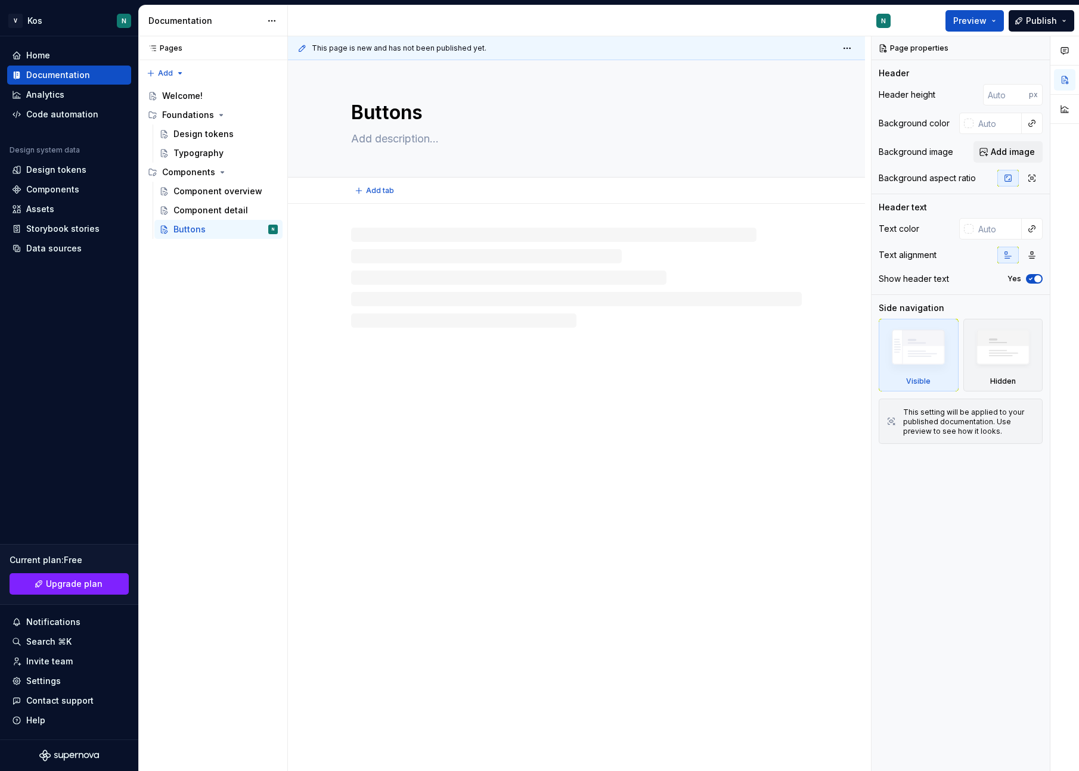
click at [389, 134] on textarea at bounding box center [574, 138] width 451 height 19
click at [271, 170] on button "Page tree" at bounding box center [269, 172] width 17 height 17
type textarea "*"
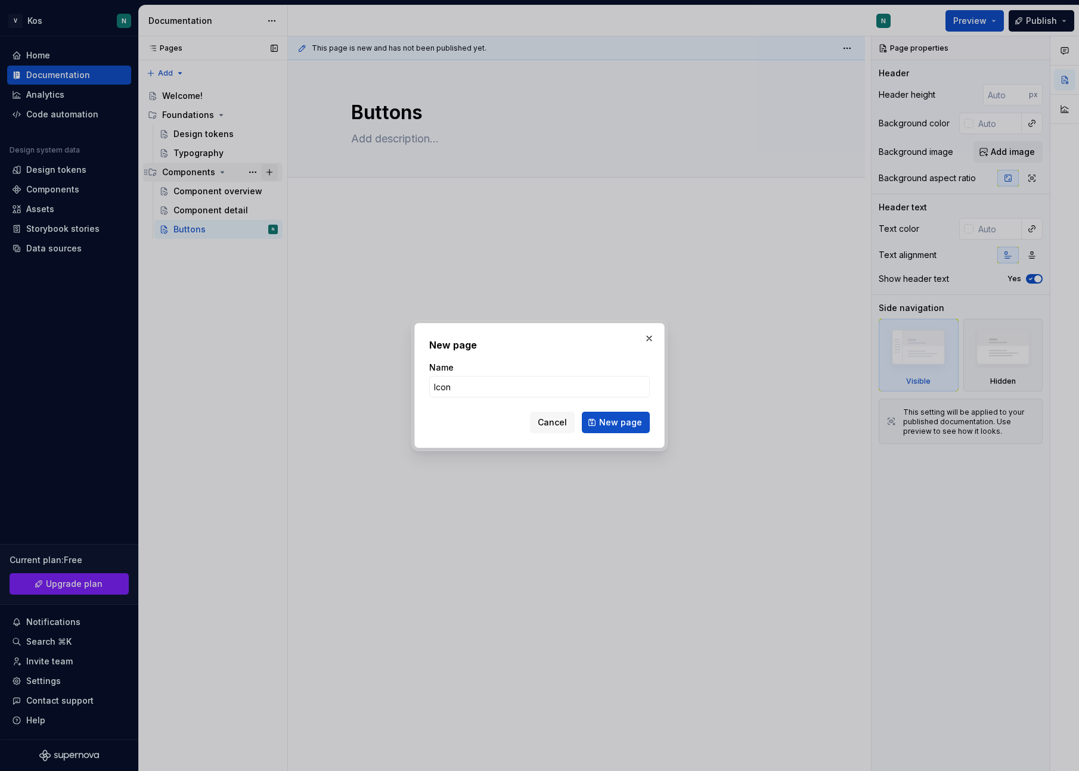
type input "Icons"
click button "New page" at bounding box center [616, 422] width 68 height 21
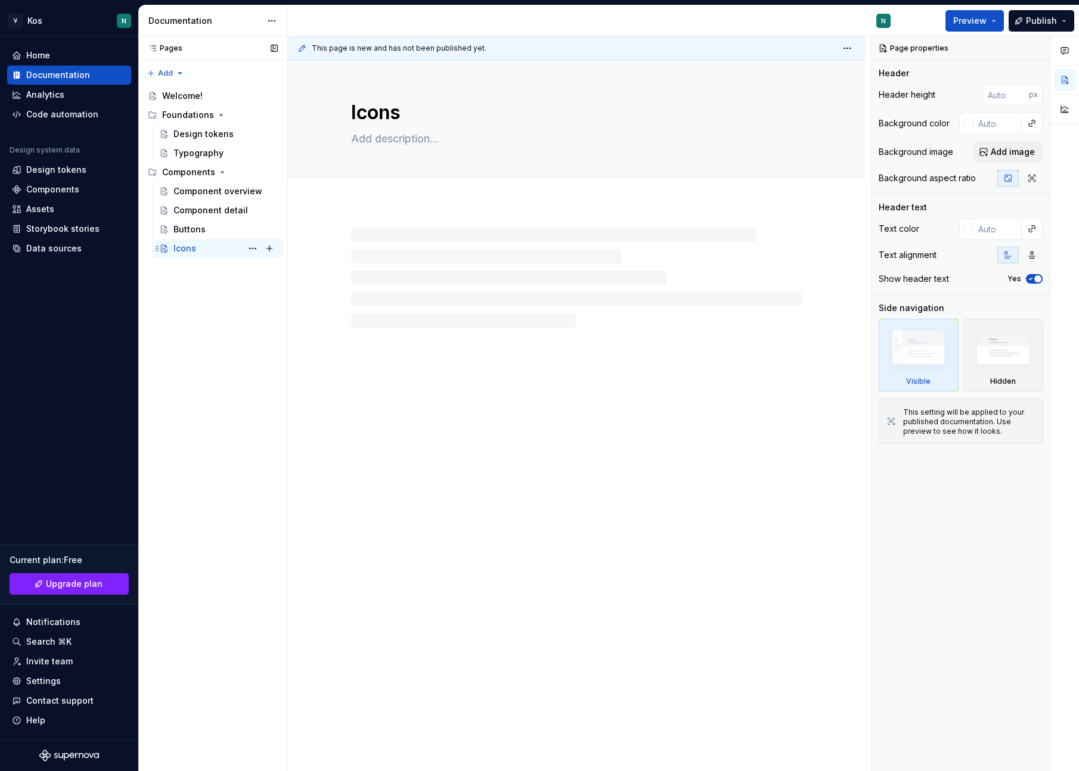
click at [198, 245] on div "Icons N" at bounding box center [225, 248] width 104 height 17
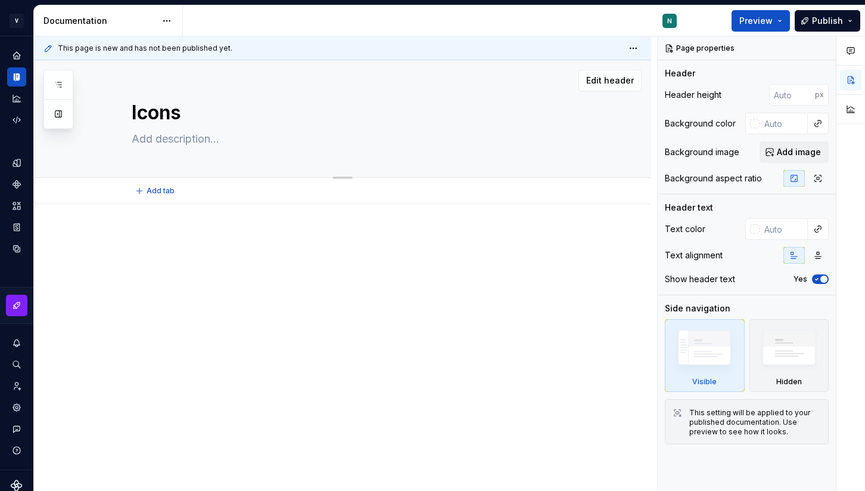
click at [192, 136] on textarea at bounding box center [354, 138] width 451 height 19
paste textarea "An icon is a visual representation of a command, device, directory, or common a…"
type textarea "*"
type textarea "An icon is a visual representation of a command, device, directory, or common a…"
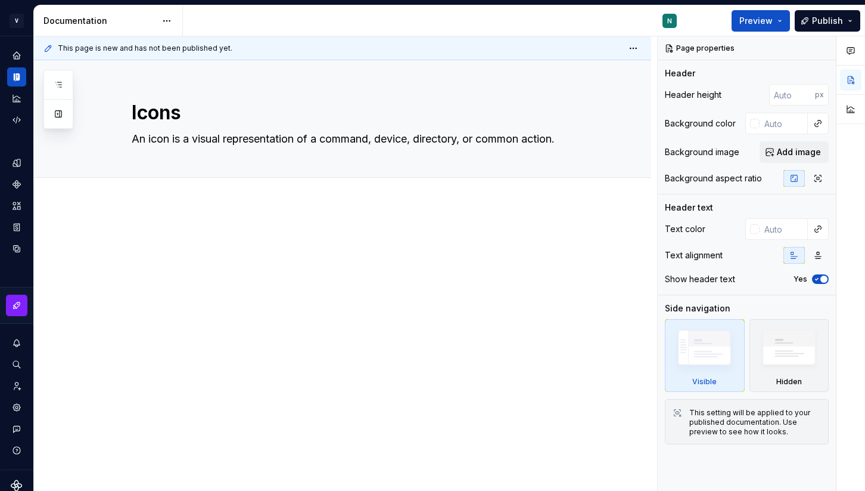
type textarea "*"
type textarea "An icon is a visual representation of a command, device, directory, or common a…"
click at [246, 192] on div "Add tab" at bounding box center [357, 190] width 451 height 17
type textarea "*"
click at [157, 247] on div at bounding box center [357, 254] width 451 height 45
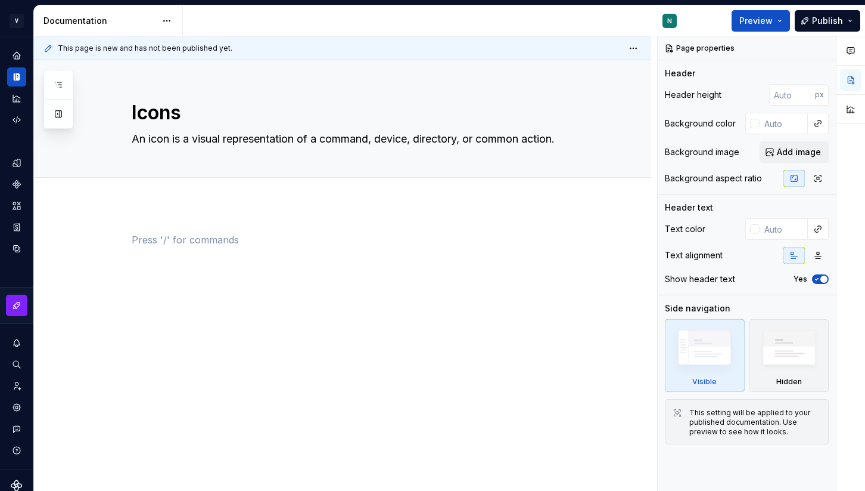
paste div
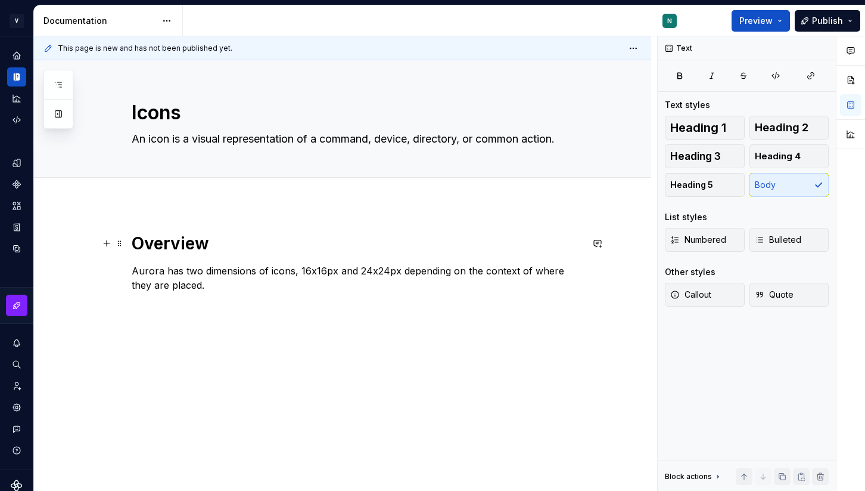
click at [173, 249] on strong "Overview" at bounding box center [170, 243] width 77 height 20
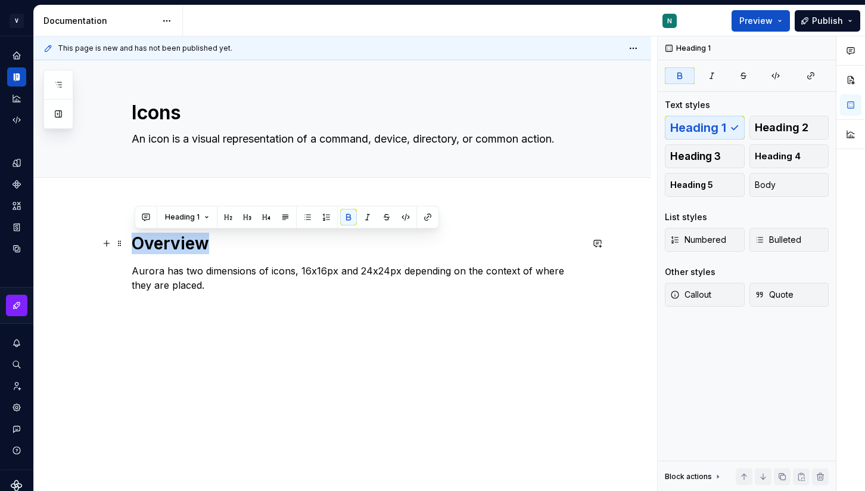
click at [173, 249] on strong "Overview" at bounding box center [170, 243] width 77 height 20
click at [151, 270] on p "Aurora has two dimensions of icons, 16x16px and 24x24px depending on the contex…" at bounding box center [357, 277] width 451 height 29
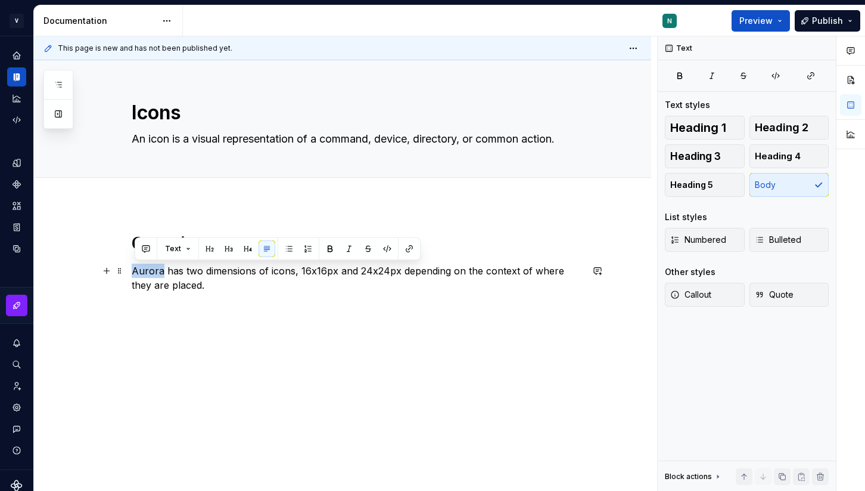
click at [151, 270] on p "Aurora has two dimensions of icons, 16x16px and 24x24px depending on the contex…" at bounding box center [357, 277] width 451 height 29
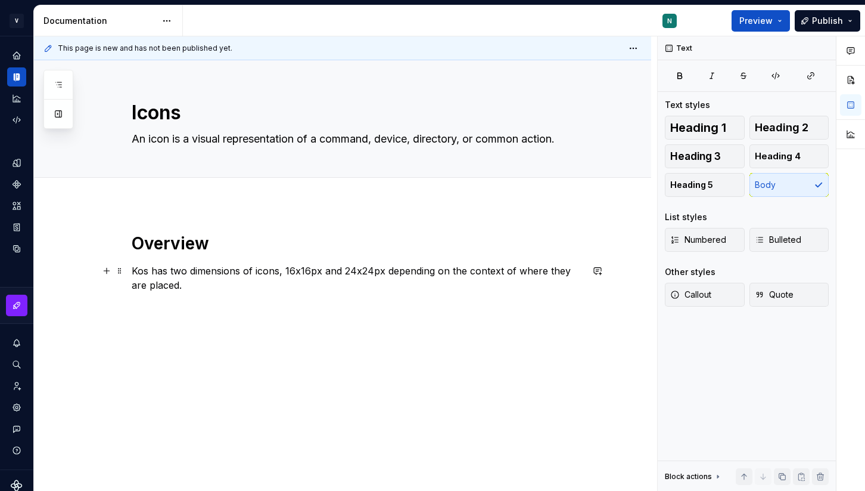
click at [180, 272] on p "Kos has two dimensions of icons, 16x16px and 24x24px depending on the context o…" at bounding box center [357, 277] width 451 height 29
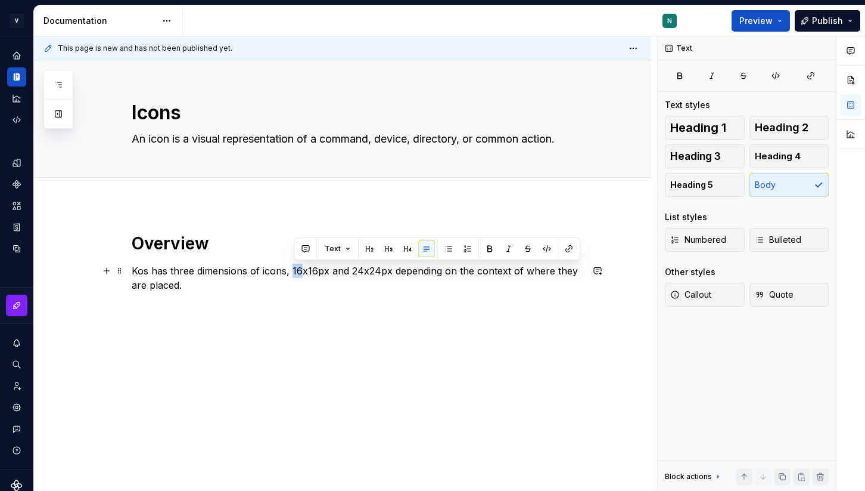
drag, startPoint x: 295, startPoint y: 270, endPoint x: 302, endPoint y: 272, distance: 7.4
click at [302, 272] on p "Kos has three dimensions of icons, 16x16px and 24x24px depending on the context…" at bounding box center [357, 277] width 451 height 29
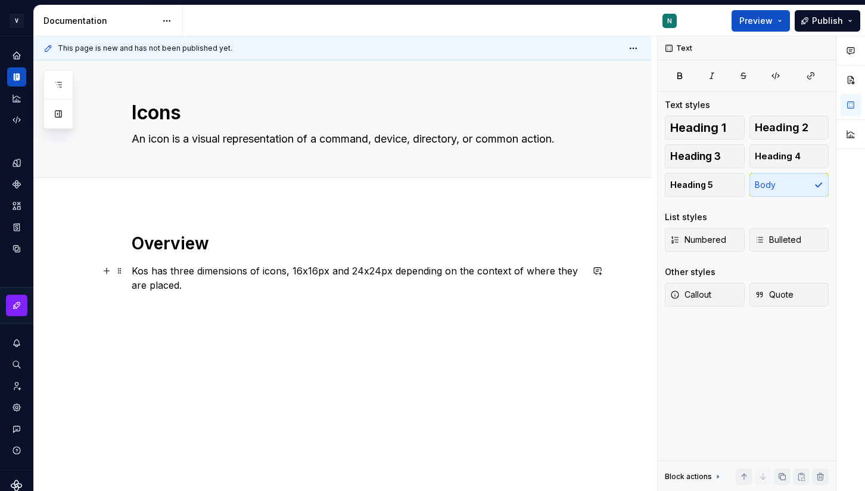
click at [294, 271] on p "Kos has three dimensions of icons, 16x16px and 24x24px depending on the context…" at bounding box center [357, 277] width 451 height 29
click at [257, 285] on p "Kos has three dimensions of icons, 12×12px, 16x16px and 24x24px depending on th…" at bounding box center [357, 277] width 451 height 29
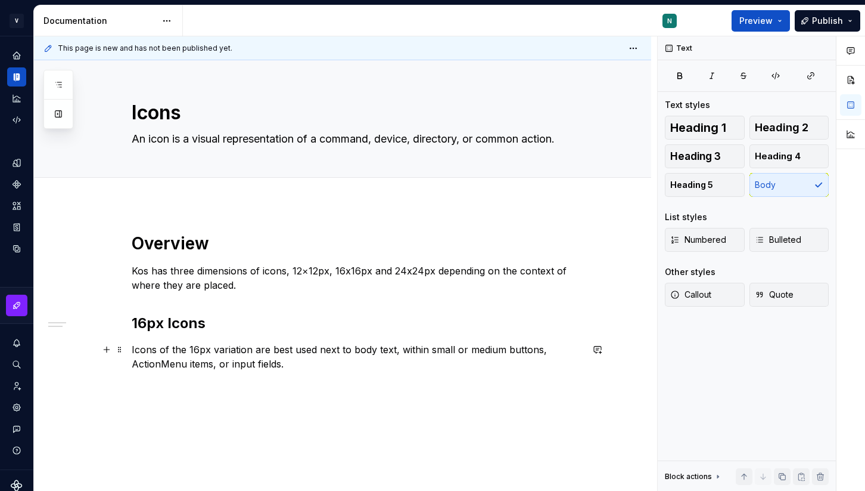
click at [217, 349] on p "Icons of the 16px variation are best used next to body text, within small or me…" at bounding box center [357, 356] width 451 height 29
click at [446, 349] on p "Icons of the 16px variation are best used next to body text, within small or me…" at bounding box center [357, 356] width 451 height 29
click at [175, 364] on p "Icons of the 16px variation are best used next to body text, within small or me…" at bounding box center [357, 356] width 451 height 29
click at [290, 363] on p "Icons of the 16px variation are best used next to body text, within small or me…" at bounding box center [357, 356] width 451 height 29
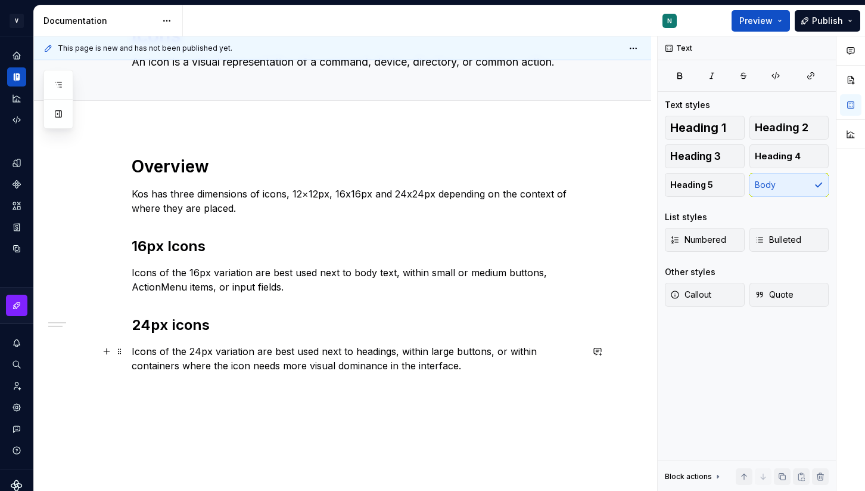
scroll to position [79, 0]
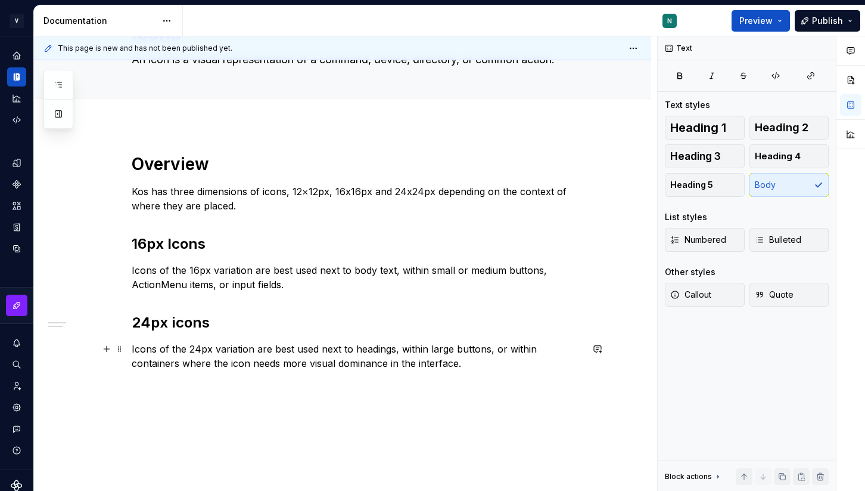
click at [480, 362] on p "Icons of the 24px variation are best used next to headings, within large button…" at bounding box center [357, 356] width 451 height 29
click at [174, 323] on strong "24px icons" at bounding box center [171, 322] width 78 height 17
click at [205, 412] on p "12px icons" at bounding box center [357, 406] width 451 height 14
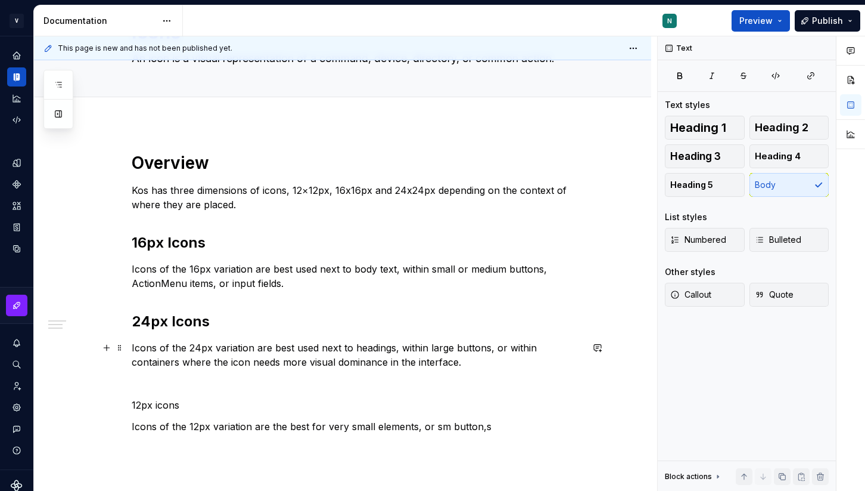
click at [444, 347] on p "Icons of the 24px variation are best used next to headings, within large button…" at bounding box center [357, 354] width 451 height 29
click at [439, 268] on p "Icons of the 16px variation are best used next to body text, within small or me…" at bounding box center [357, 276] width 451 height 29
click at [479, 269] on p "Icons of the 16px variation are best used next to body text, within sm or mediu…" at bounding box center [357, 276] width 451 height 29
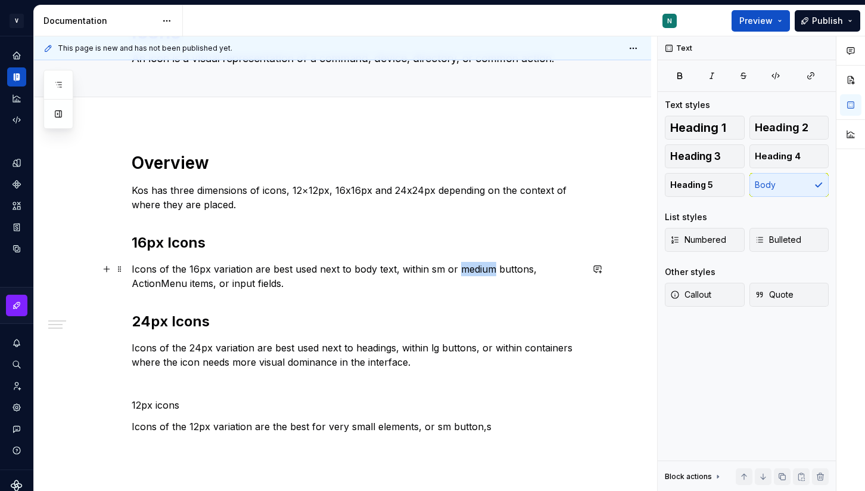
click at [479, 269] on p "Icons of the 16px variation are best used next to body text, within sm or mediu…" at bounding box center [357, 276] width 451 height 29
click at [432, 362] on p "Icons of the 24px variation are best used next to headings, within lg buttons, …" at bounding box center [357, 354] width 451 height 29
click at [496, 420] on p "Icons of the 12px variation are the best for very small elements, or sm button,s" at bounding box center [357, 426] width 451 height 14
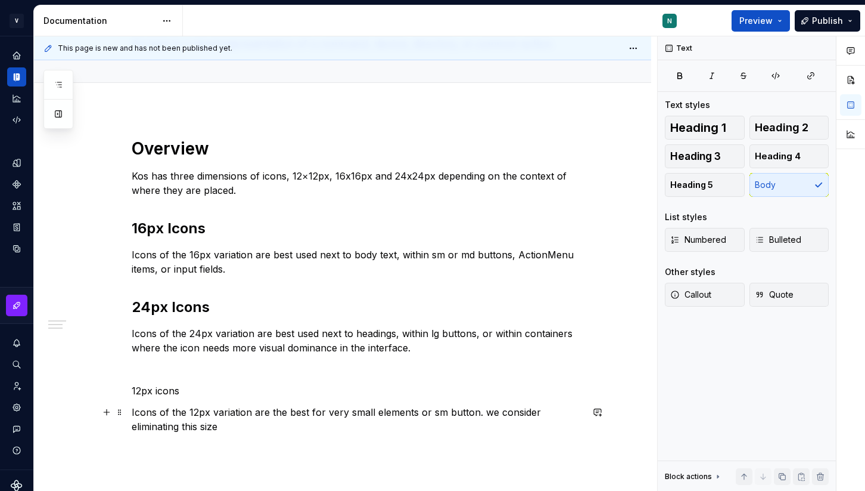
click at [235, 429] on p "Icons of the 12px variation are the best for very small elements or sm button. …" at bounding box center [357, 419] width 451 height 29
click at [361, 423] on p "Icons of the 12px variation are the best for very small elements or sm button. …" at bounding box center [357, 419] width 451 height 29
click at [169, 383] on p "12px icons" at bounding box center [357, 390] width 451 height 14
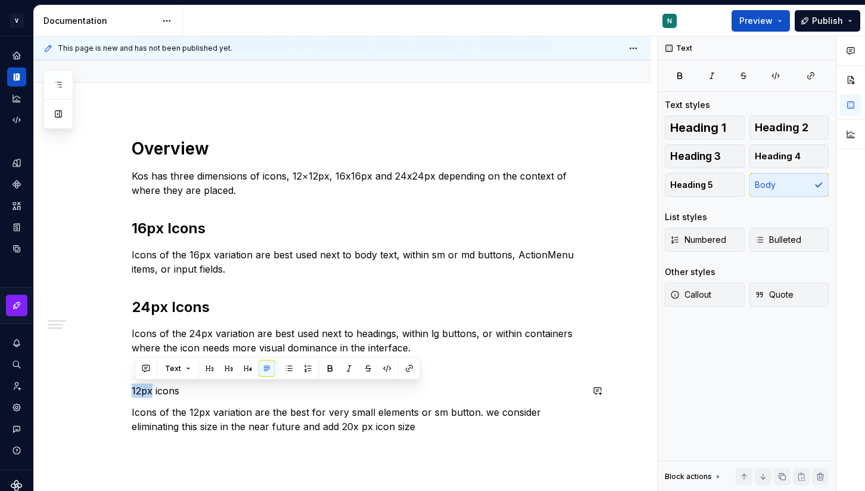
click at [169, 383] on p "12px icons" at bounding box center [357, 390] width 451 height 14
click at [226, 369] on button "button" at bounding box center [229, 368] width 17 height 17
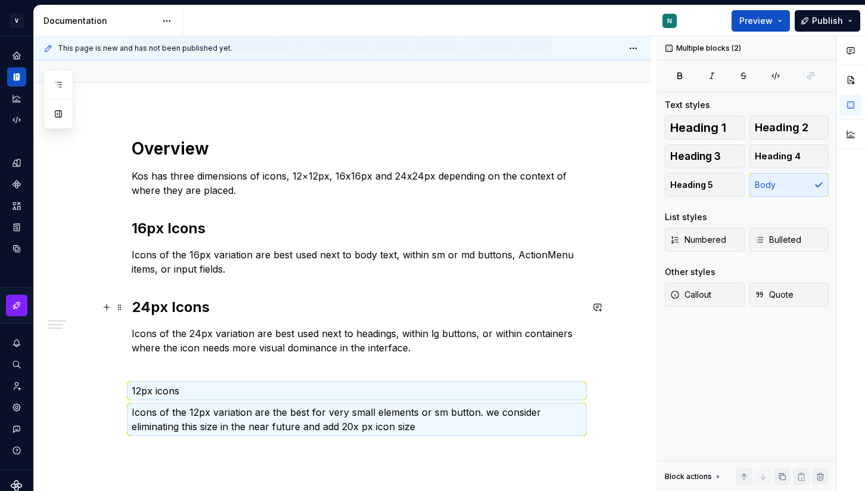
click at [167, 311] on strong "24px Icons" at bounding box center [171, 306] width 78 height 17
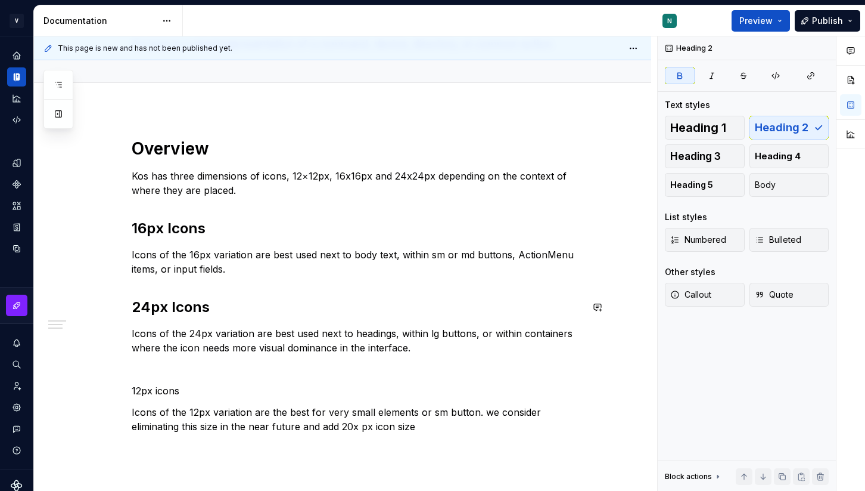
click at [167, 311] on strong "24px Icons" at bounding box center [171, 306] width 78 height 17
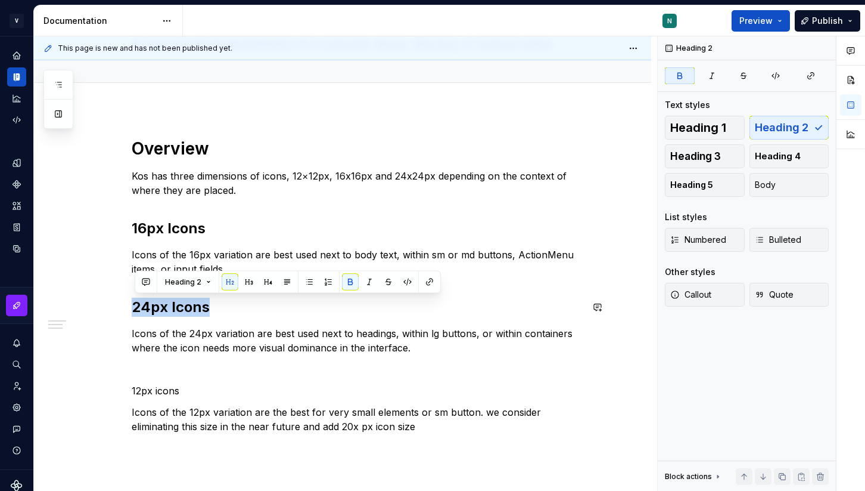
click at [167, 311] on strong "24px Icons" at bounding box center [171, 306] width 78 height 17
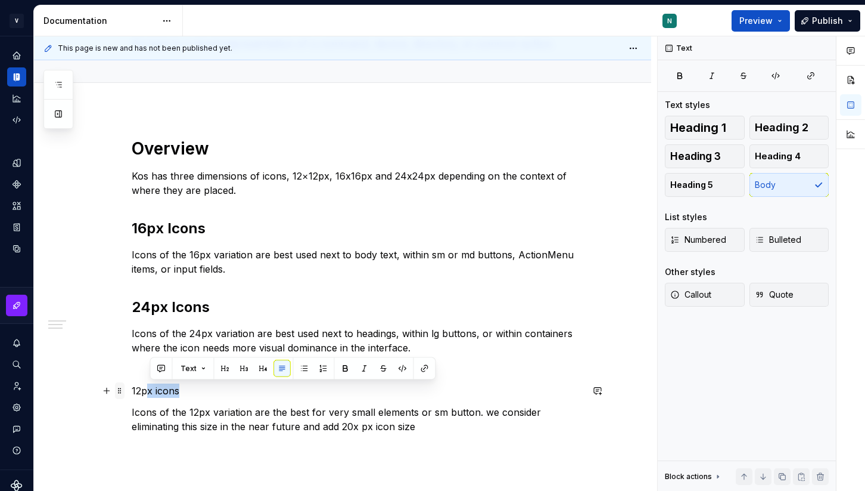
drag, startPoint x: 190, startPoint y: 392, endPoint x: 121, endPoint y: 392, distance: 69.1
click at [132, 392] on div "Overview Kos has three dimensions of icons, 12×12px, 16x16px and 24x24px depend…" at bounding box center [357, 293] width 451 height 310
click at [170, 390] on p "12px icons" at bounding box center [357, 390] width 451 height 14
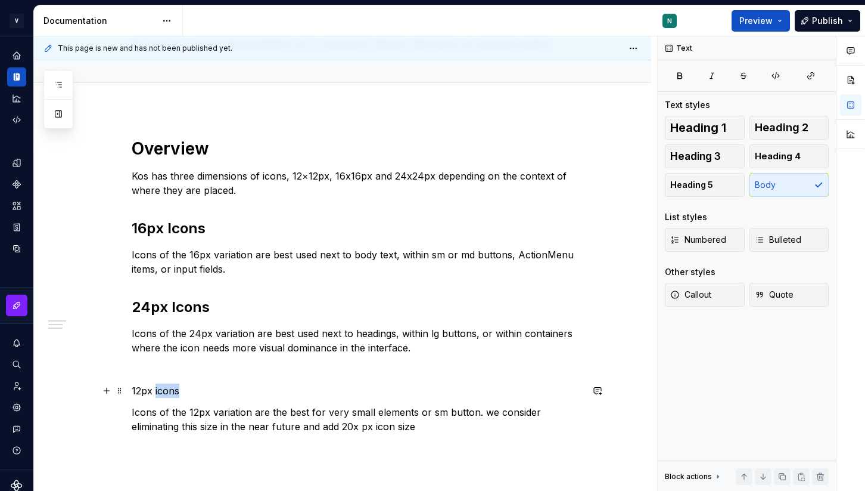
click at [170, 390] on p "12px icons" at bounding box center [357, 390] width 451 height 14
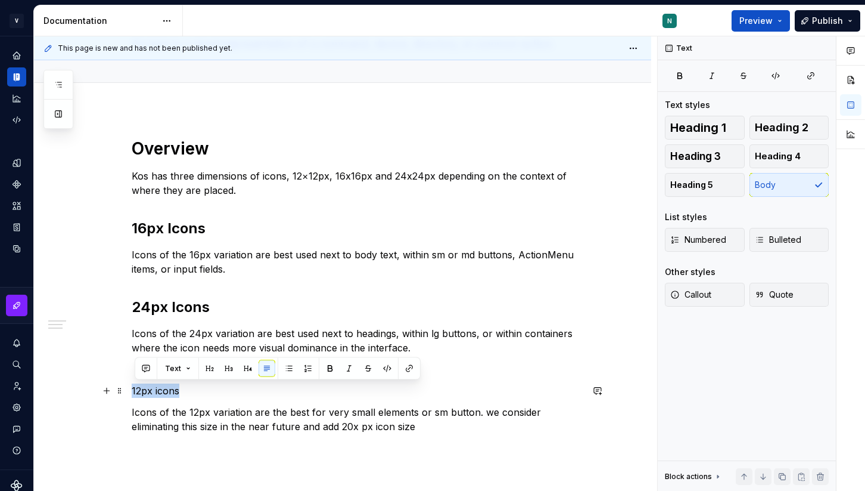
click at [170, 390] on p "12px icons" at bounding box center [357, 390] width 451 height 14
click at [231, 369] on button "button" at bounding box center [229, 368] width 17 height 17
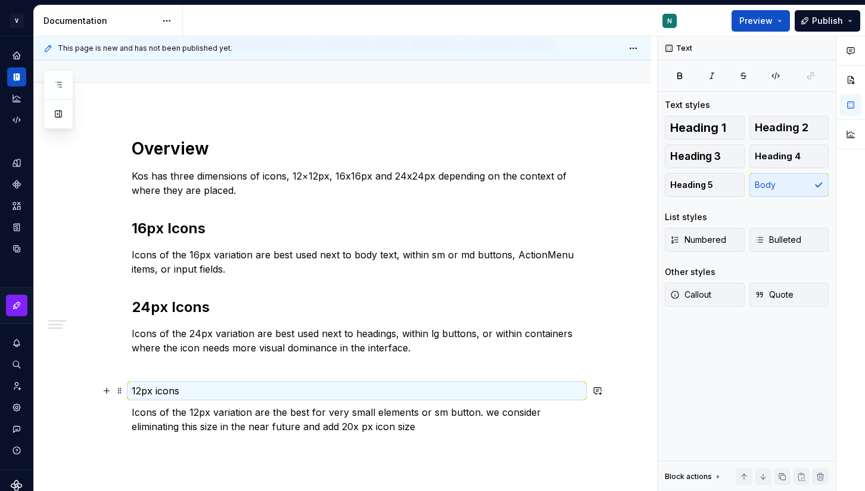
click at [166, 390] on p "12px icons" at bounding box center [357, 390] width 451 height 14
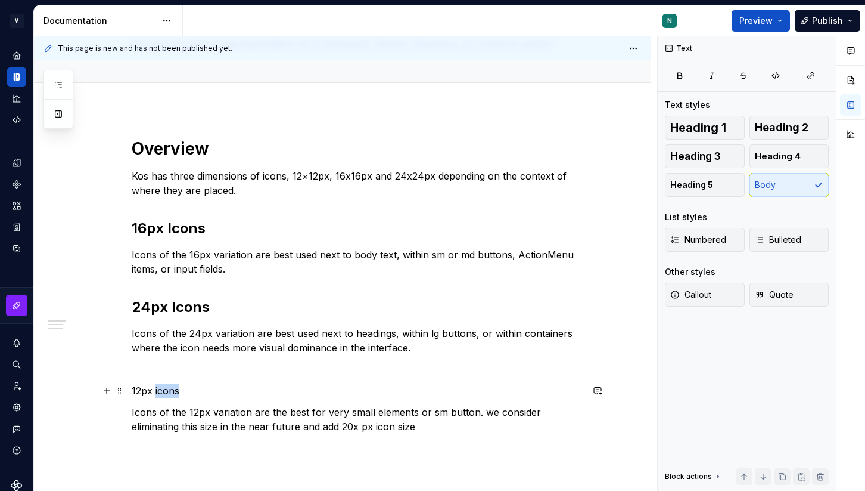
click at [166, 390] on p "12px icons" at bounding box center [357, 390] width 451 height 14
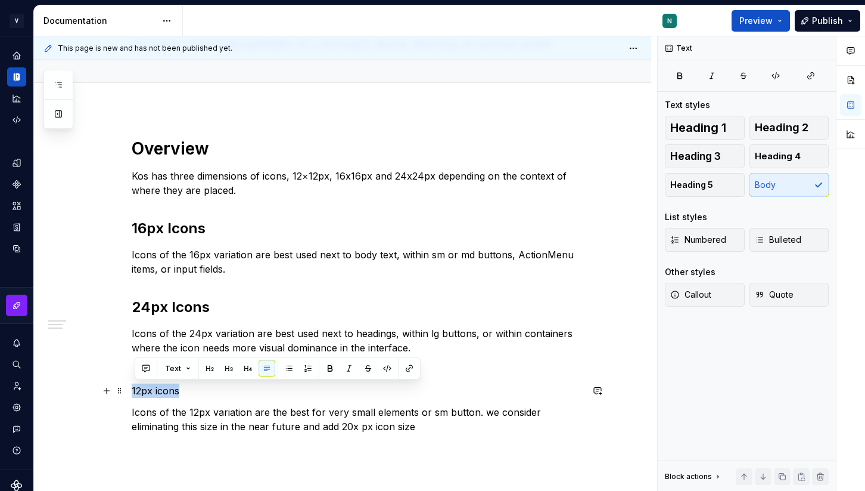
click at [166, 390] on p "12px icons" at bounding box center [357, 390] width 451 height 14
click at [260, 368] on button "button" at bounding box center [267, 368] width 17 height 17
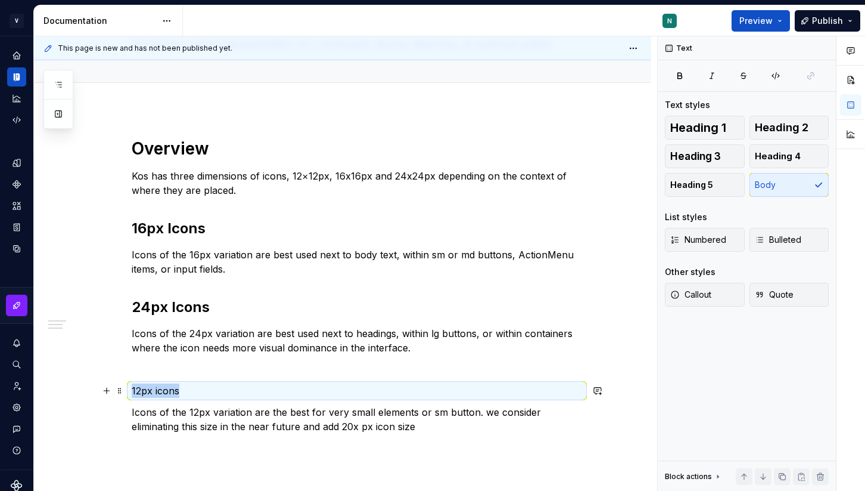
click at [173, 386] on p "12px icons" at bounding box center [357, 390] width 451 height 14
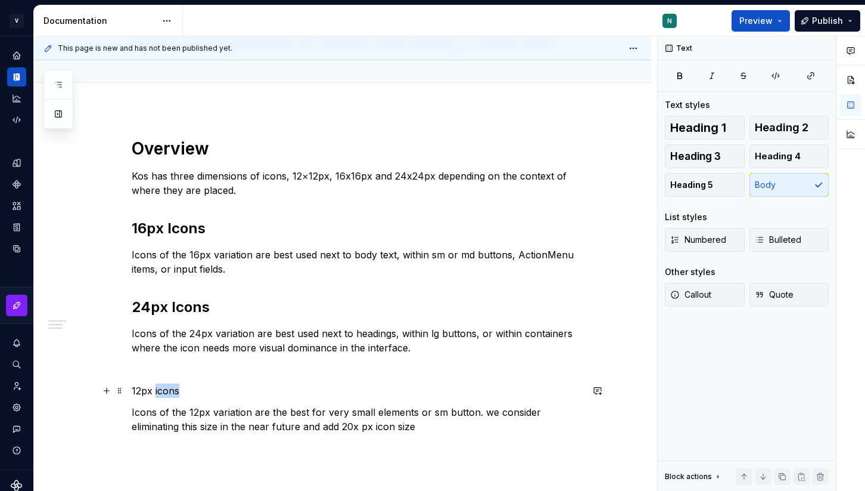
click at [173, 386] on p "12px icons" at bounding box center [357, 390] width 451 height 14
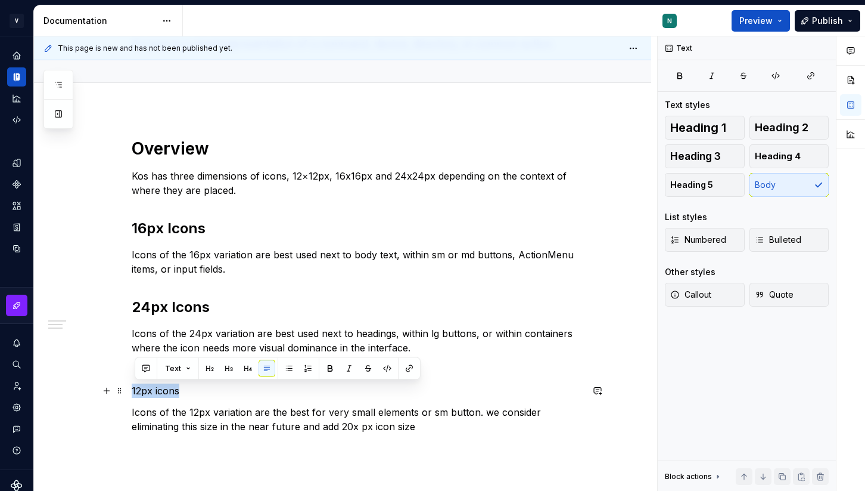
click at [173, 386] on p "12px icons" at bounding box center [357, 390] width 451 height 14
click at [226, 370] on button "button" at bounding box center [229, 368] width 17 height 17
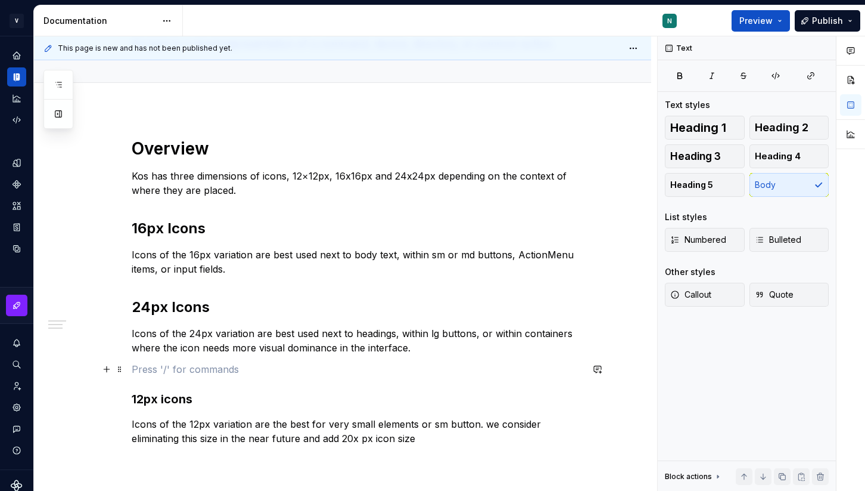
click at [365, 371] on p at bounding box center [357, 369] width 451 height 14
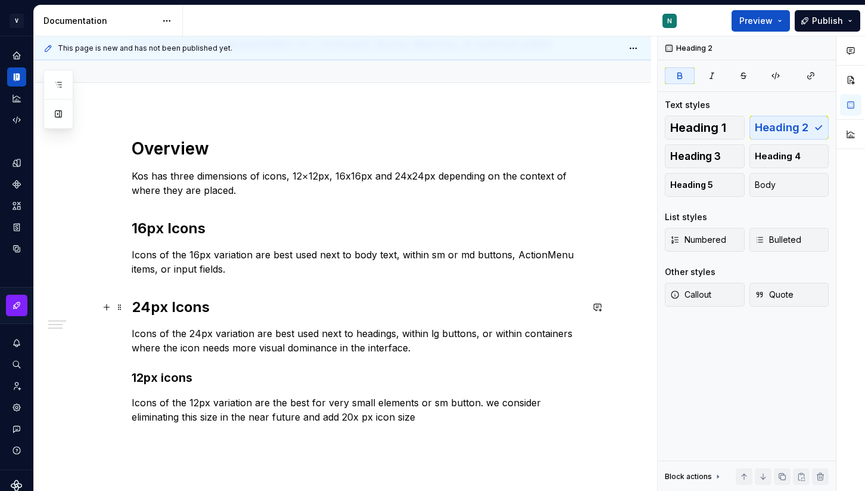
click at [162, 310] on strong "24px Icons" at bounding box center [171, 306] width 78 height 17
click at [186, 375] on h3 "12px icons" at bounding box center [357, 377] width 451 height 17
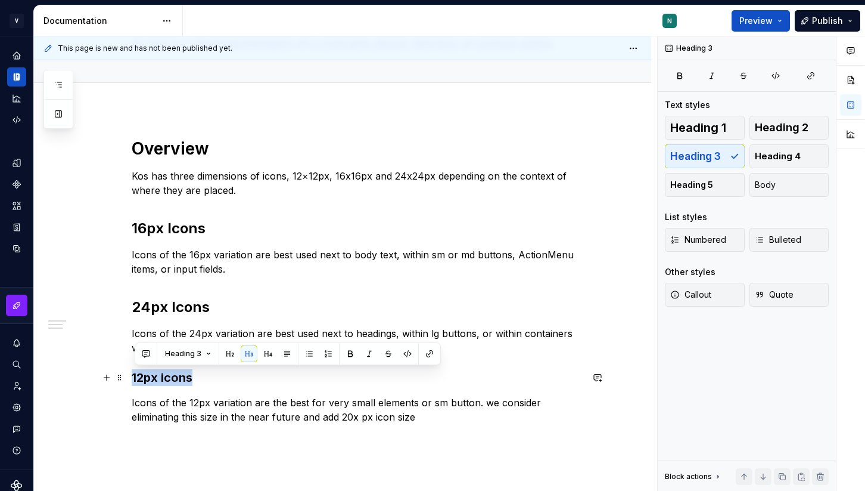
drag, startPoint x: 194, startPoint y: 375, endPoint x: 135, endPoint y: 373, distance: 58.5
click at [135, 373] on h3 "12px icons" at bounding box center [357, 377] width 451 height 17
click at [202, 358] on button "Heading 3" at bounding box center [188, 353] width 57 height 17
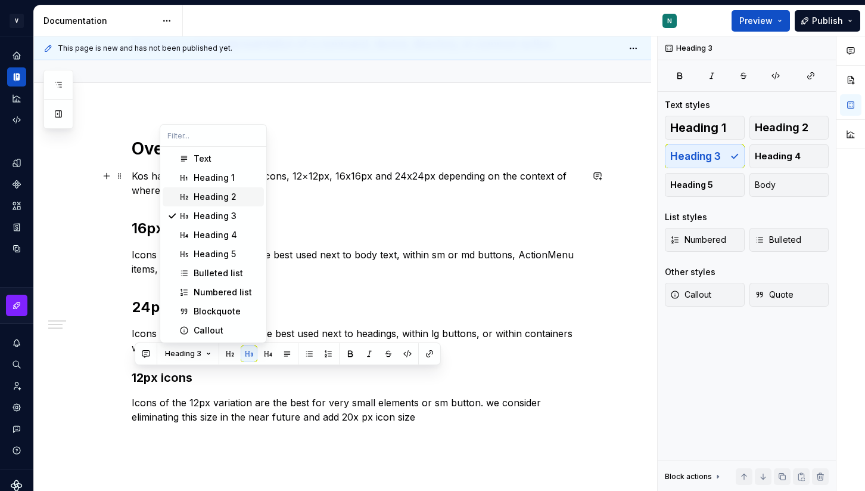
click at [221, 195] on div "Heading 2" at bounding box center [215, 197] width 43 height 12
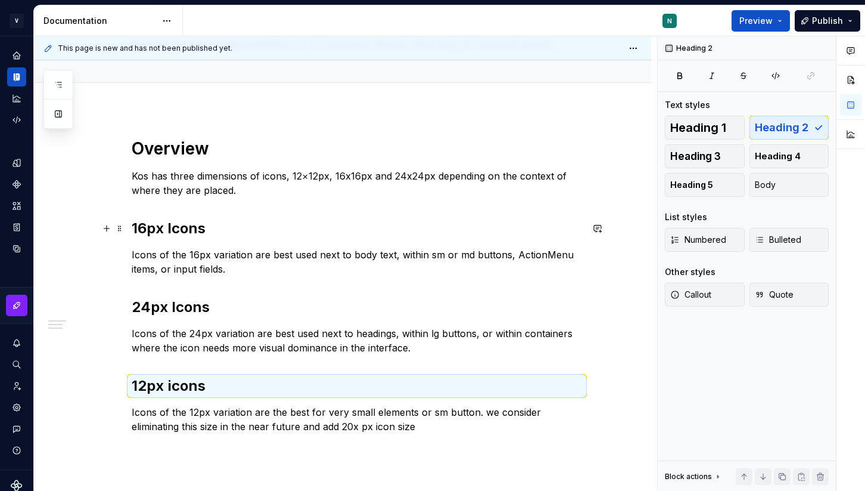
click at [193, 229] on strong "16px Icons" at bounding box center [169, 227] width 74 height 17
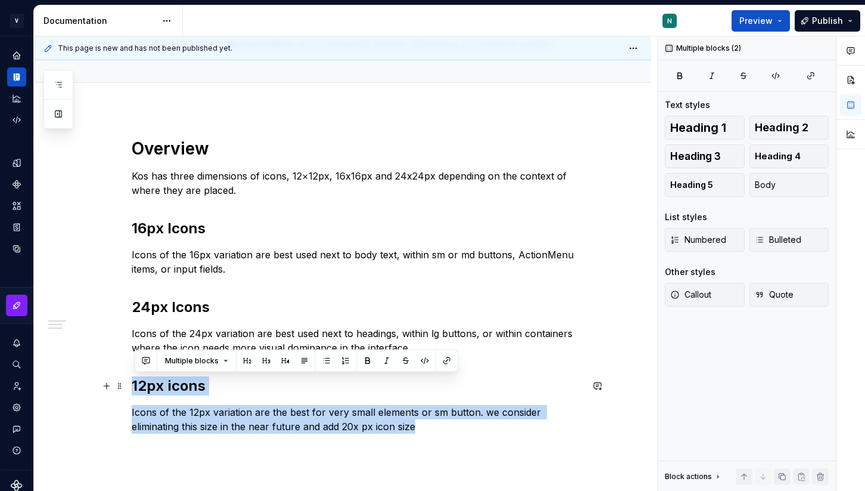
drag, startPoint x: 433, startPoint y: 423, endPoint x: 136, endPoint y: 384, distance: 299.3
click at [136, 384] on div "Overview Kos has three dimensions of icons, 12×12px, 16x16px and 24x24px depend…" at bounding box center [357, 286] width 451 height 296
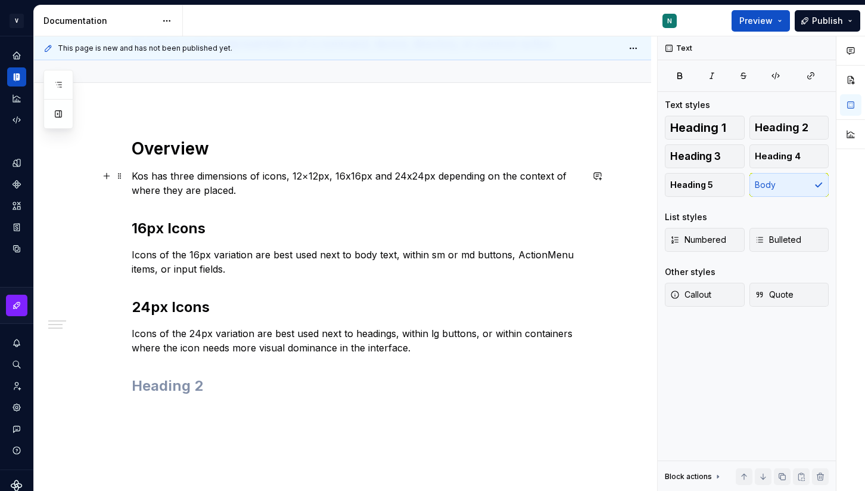
click at [249, 193] on p "Kos has three dimensions of icons, 12×12px, 16x16px and 24x24px depending on th…" at bounding box center [357, 183] width 451 height 29
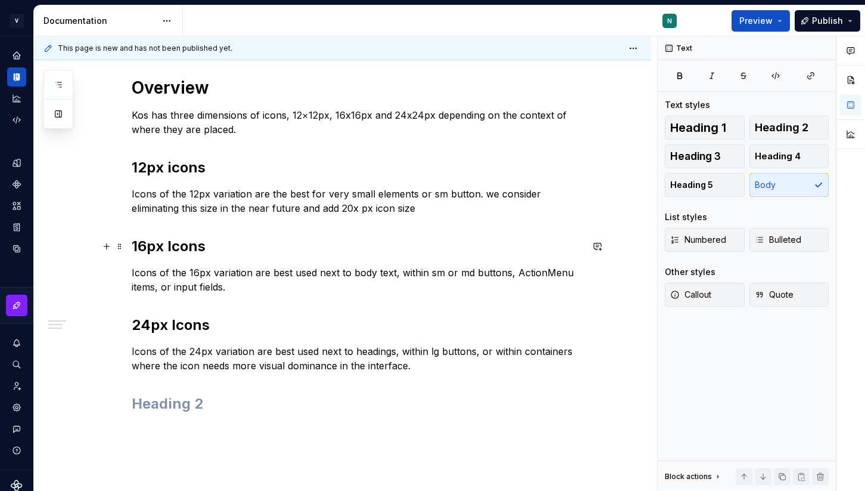
scroll to position [180, 0]
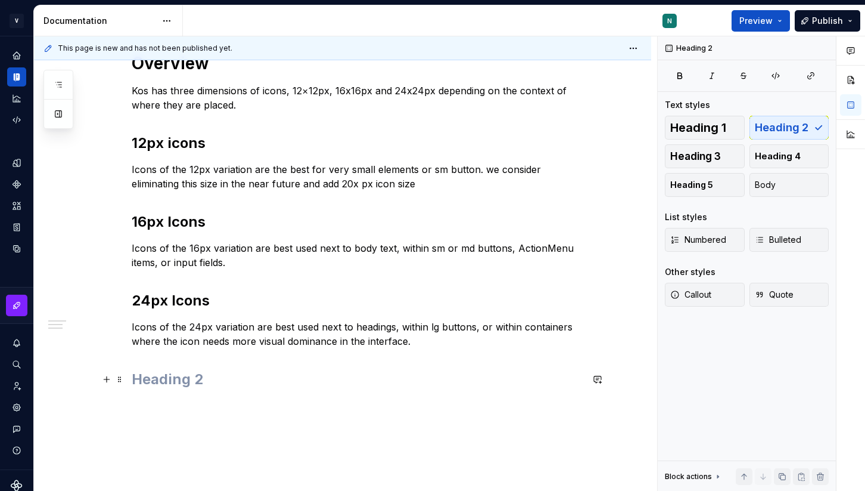
click at [192, 381] on h2 at bounding box center [357, 379] width 451 height 19
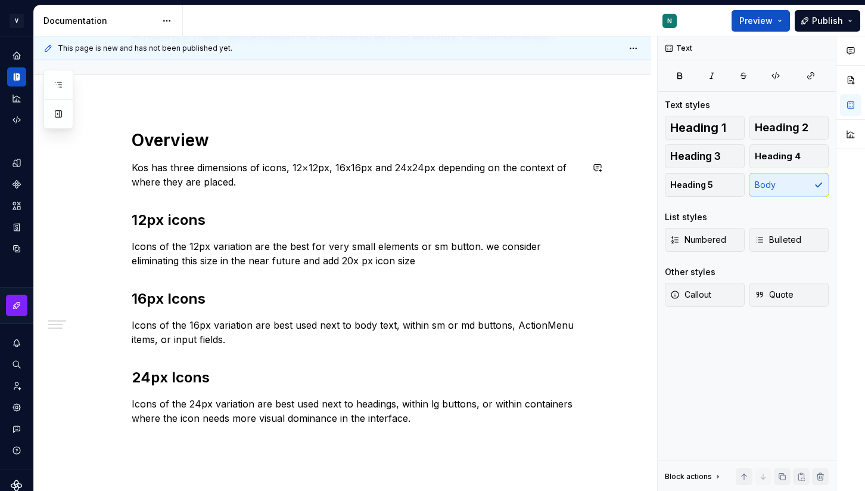
scroll to position [100, 0]
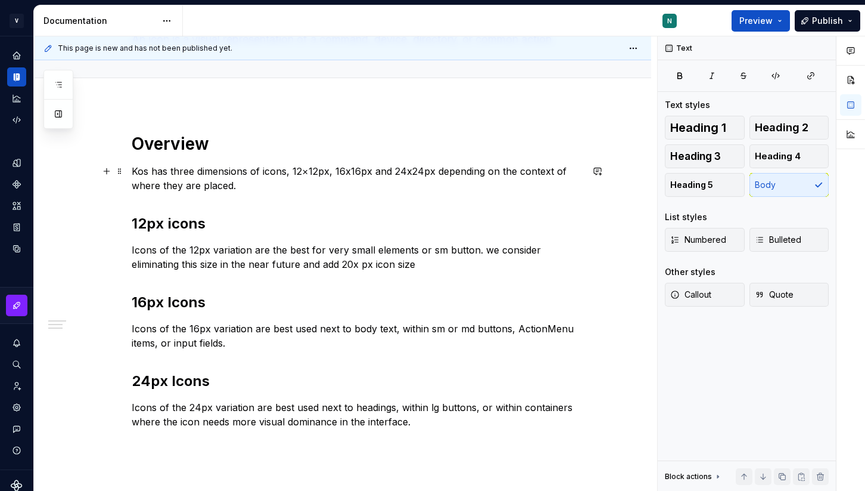
click at [268, 187] on p "Kos has three dimensions of icons, 12×12px, 16x16px and 24x24px depending on th…" at bounding box center [357, 178] width 451 height 29
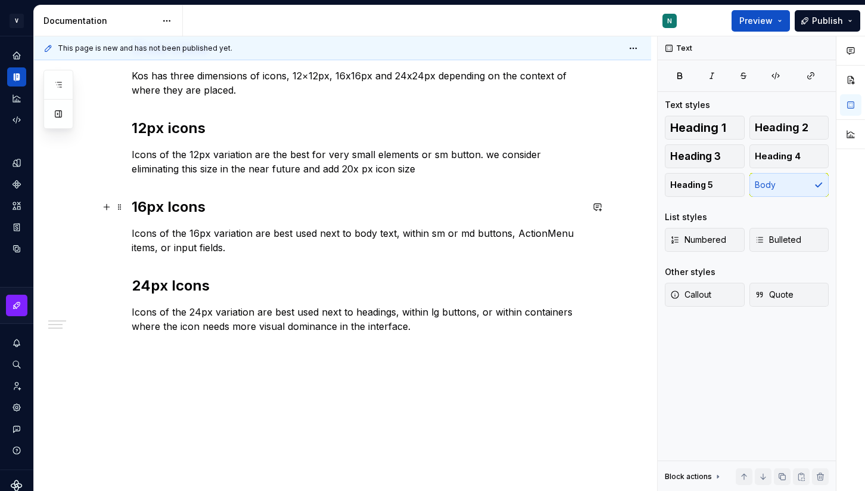
scroll to position [196, 0]
click at [156, 364] on div "Overview Kos has three dimensions of icons, 12×12px, 16x16px and 24x24px depend…" at bounding box center [342, 251] width 617 height 486
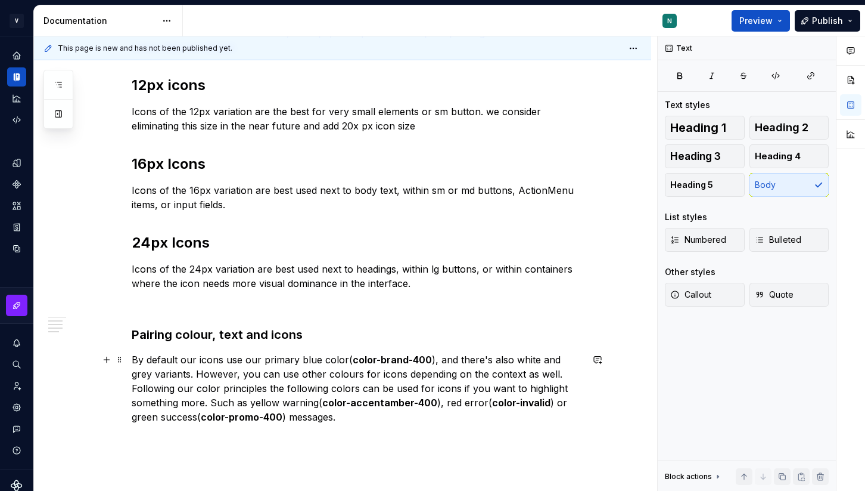
scroll to position [238, 0]
click at [308, 358] on p "By default our icons use our primary blue color( color-brand-400 ), and there's…" at bounding box center [357, 388] width 451 height 72
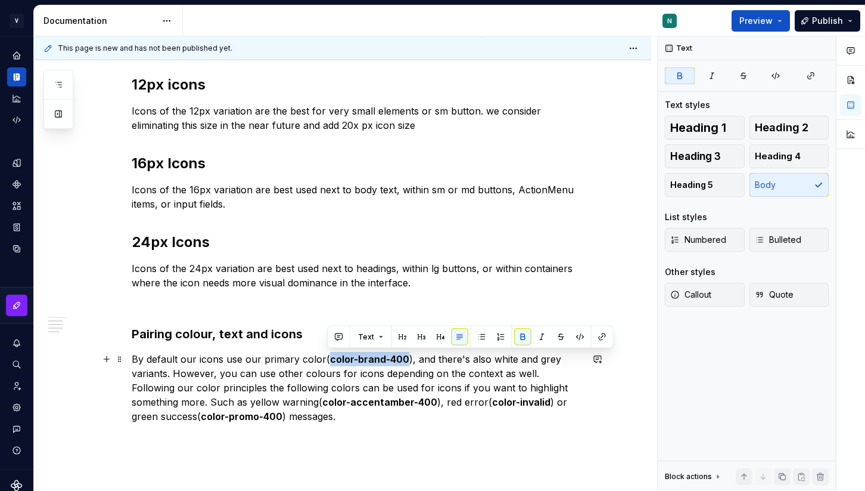
drag, startPoint x: 327, startPoint y: 359, endPoint x: 404, endPoint y: 356, distance: 76.3
click at [404, 356] on strong "color-brand-400" at bounding box center [369, 359] width 79 height 12
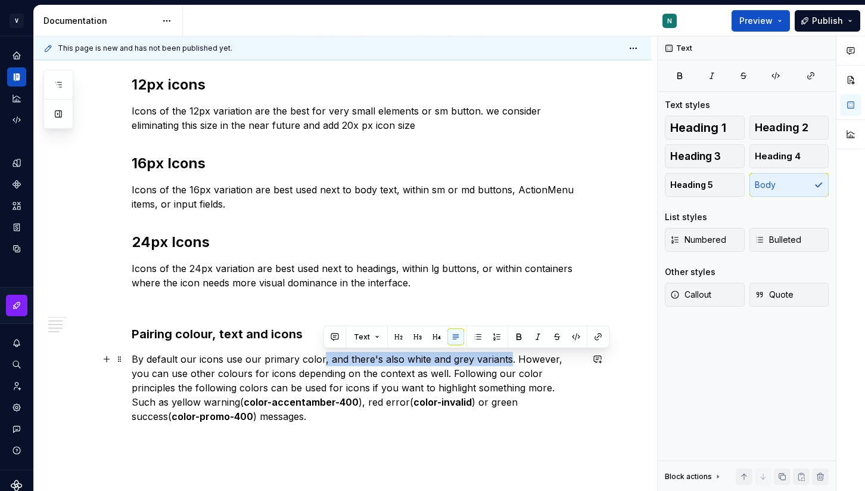
drag, startPoint x: 507, startPoint y: 359, endPoint x: 322, endPoint y: 361, distance: 184.8
click at [322, 361] on p "By default our icons use our primary color, and there's also white and grey var…" at bounding box center [357, 388] width 451 height 72
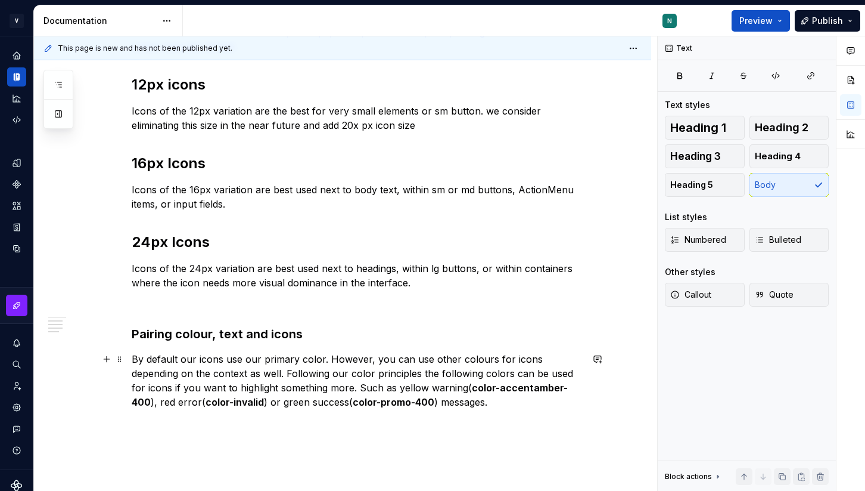
click at [302, 360] on p "By default our icons use our primary color. However, you can use other colours …" at bounding box center [357, 380] width 451 height 57
click at [471, 386] on strong "color-accentamber-400" at bounding box center [350, 394] width 436 height 26
click at [349, 360] on p "By default our icons use our primary font color. However, you can use other col…" at bounding box center [357, 380] width 451 height 57
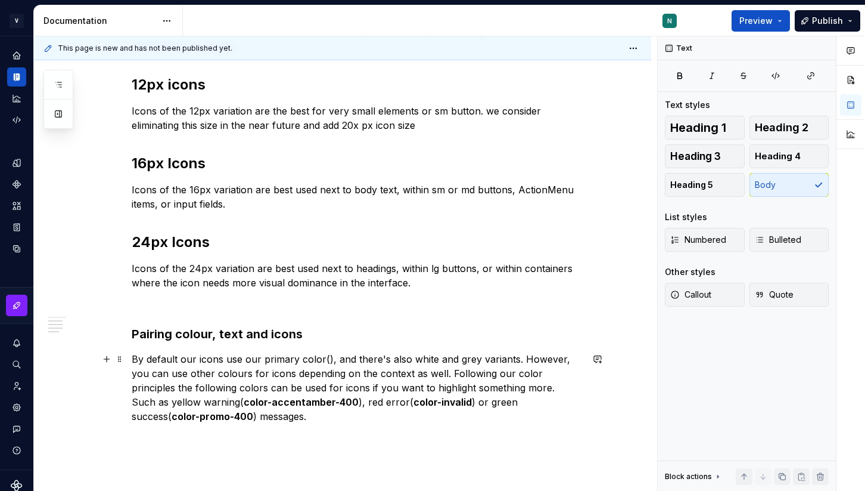
click at [331, 359] on p "By default our icons use our primary color(), and there's also white and grey v…" at bounding box center [357, 388] width 451 height 72
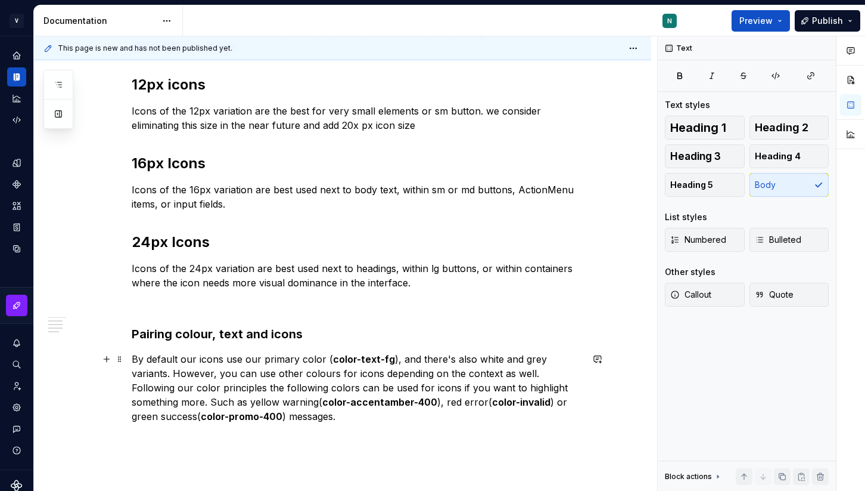
click at [581, 358] on p "By default our icons use our primary color ( color-text-fg ), and there's also …" at bounding box center [357, 388] width 451 height 72
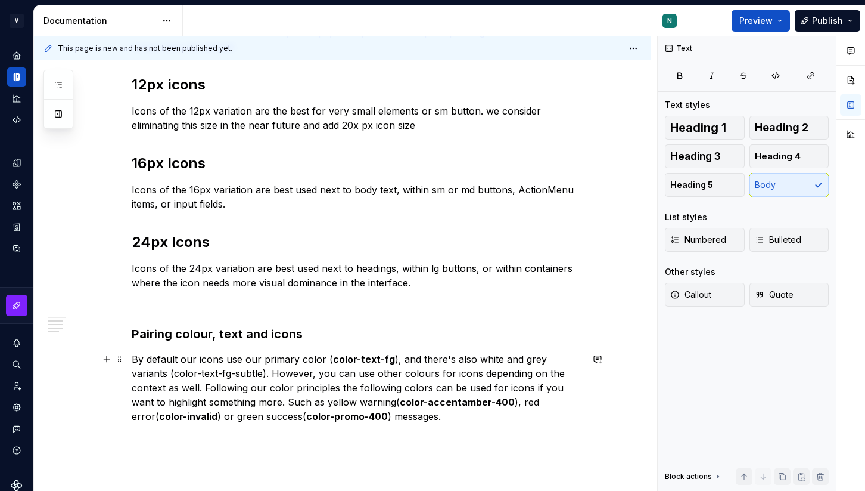
click at [212, 373] on p "By default our icons use our primary color ( color-text-fg ), and there's also …" at bounding box center [357, 388] width 451 height 72
drag, startPoint x: 226, startPoint y: 372, endPoint x: 139, endPoint y: 368, distance: 87.1
click at [139, 368] on p "By default our icons use our primary color ( color-text-fg ), and there's also …" at bounding box center [357, 388] width 451 height 72
click at [271, 386] on p "By default our icons use our primary color ( color-text-fg ), and there's also …" at bounding box center [357, 388] width 451 height 72
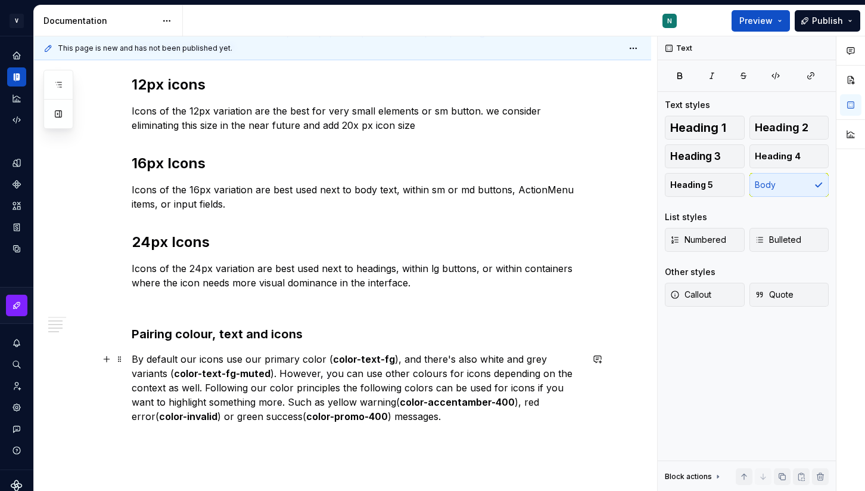
click at [400, 401] on strong "color-accentamber-400" at bounding box center [457, 402] width 115 height 12
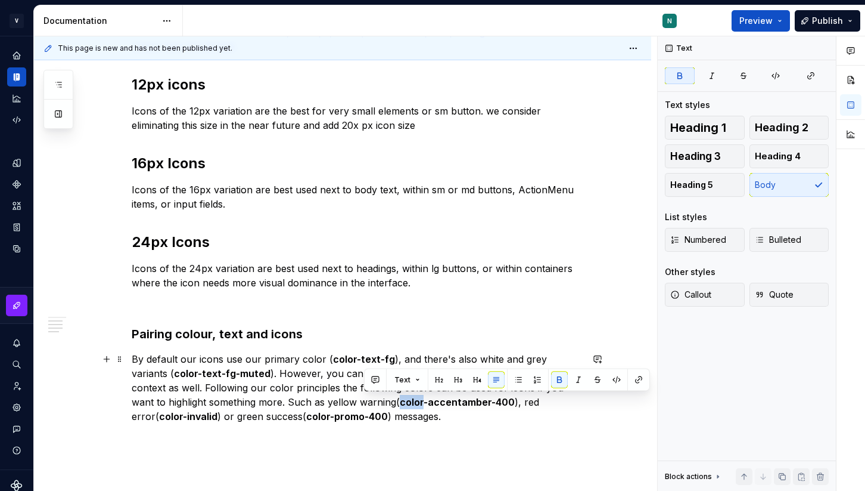
click at [400, 401] on strong "color-accentamber-400" at bounding box center [457, 402] width 115 height 12
click at [400, 402] on strong "color-accentamber-400" at bounding box center [457, 402] width 115 height 12
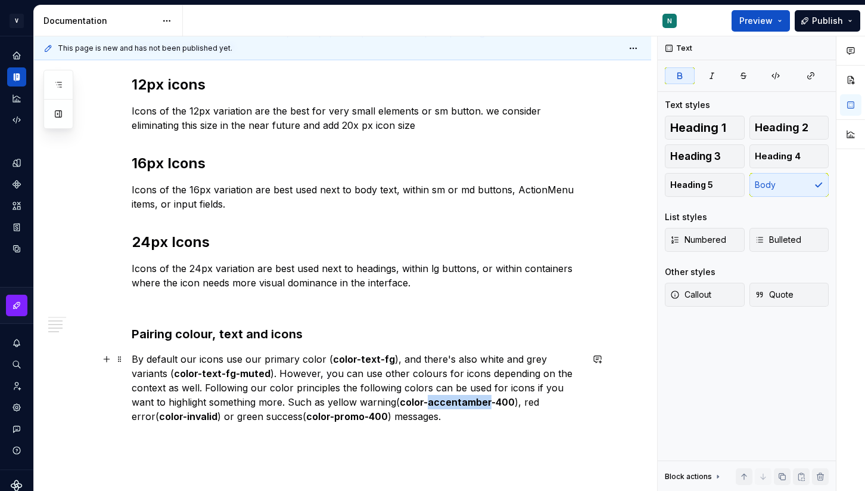
click at [400, 402] on strong "color-accentamber-400" at bounding box center [457, 402] width 115 height 12
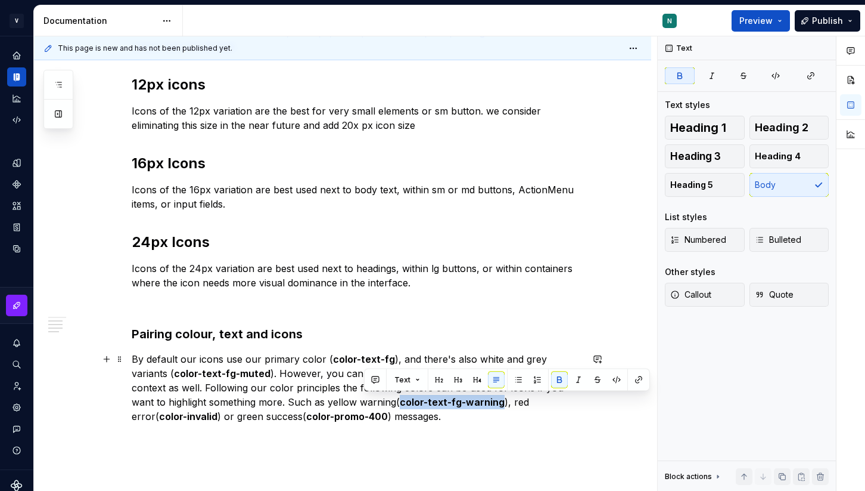
drag, startPoint x: 365, startPoint y: 402, endPoint x: 466, endPoint y: 404, distance: 100.7
click at [467, 404] on p "By default our icons use our primary color ( color-text-fg ), and there's also …" at bounding box center [357, 388] width 451 height 72
copy strong "color-text-fg-warning"
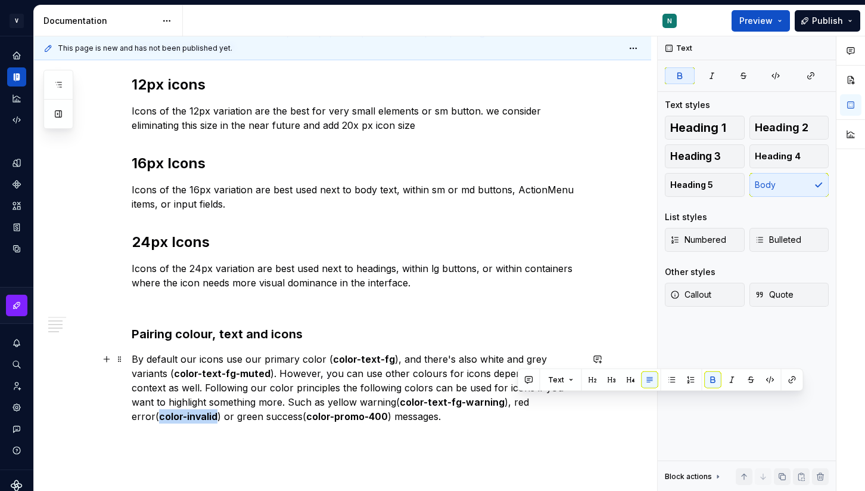
drag, startPoint x: 520, startPoint y: 400, endPoint x: 576, endPoint y: 400, distance: 56.6
click at [576, 400] on p "By default our icons use our primary color ( color-text-fg ), and there's also …" at bounding box center [357, 388] width 451 height 72
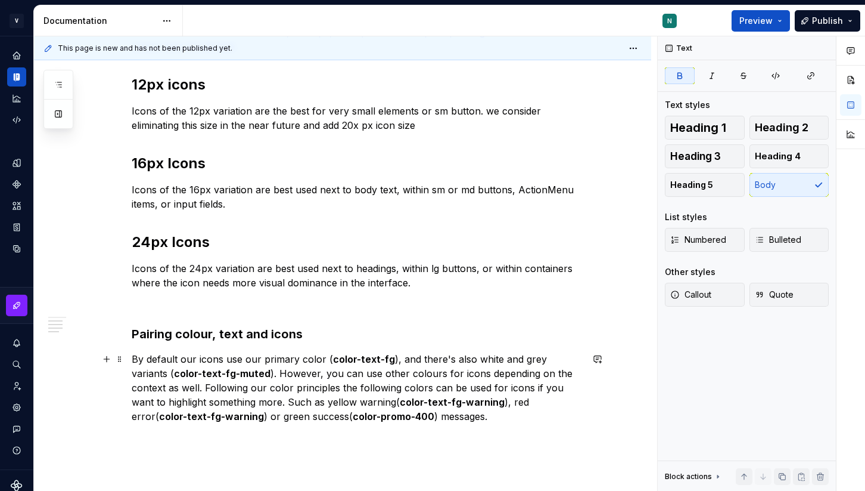
click at [159, 419] on strong "color-text-fg-warning" at bounding box center [211, 416] width 105 height 12
drag, startPoint x: 243, startPoint y: 416, endPoint x: 324, endPoint y: 415, distance: 81.1
click at [324, 415] on p "By default our icons use our primary color ( color-text-fg ), and there's also …" at bounding box center [357, 388] width 451 height 72
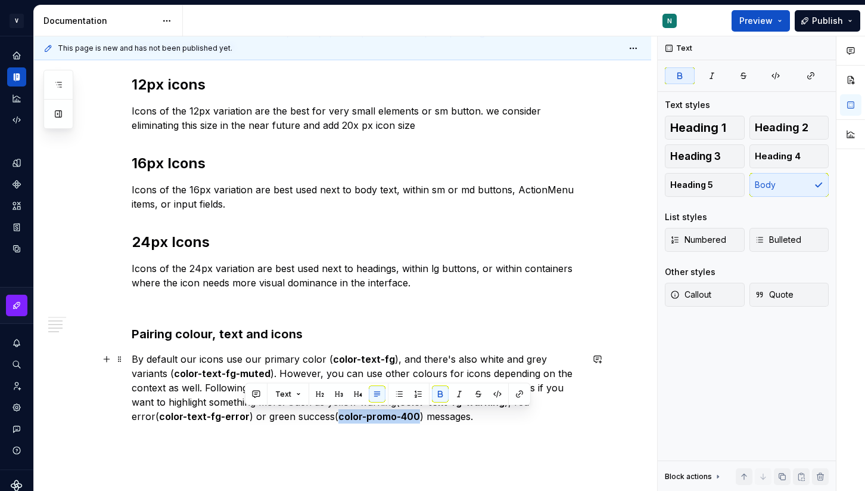
drag, startPoint x: 324, startPoint y: 415, endPoint x: 244, endPoint y: 414, distance: 80.5
click at [244, 414] on p "By default our icons use our primary color ( color-text-fg ), and there's also …" at bounding box center [357, 388] width 451 height 72
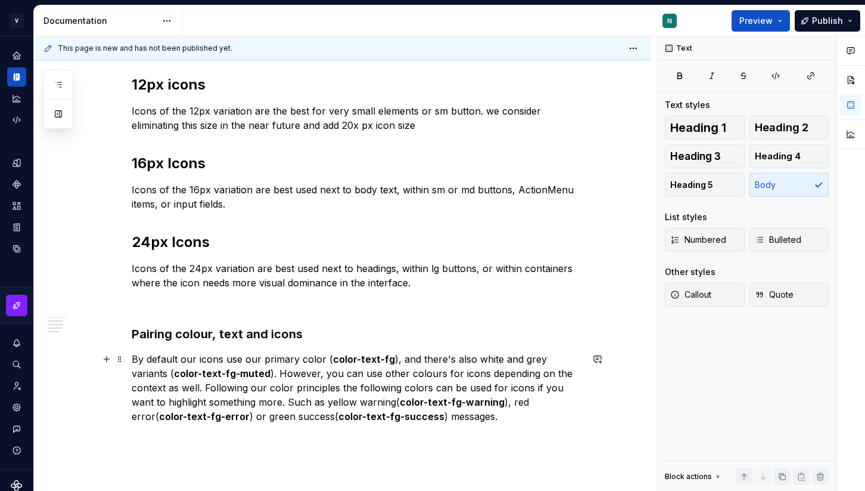
click at [473, 414] on p "By default our icons use our primary color ( color-text-fg ), and there's also …" at bounding box center [357, 388] width 451 height 72
click at [231, 302] on p at bounding box center [357, 304] width 451 height 14
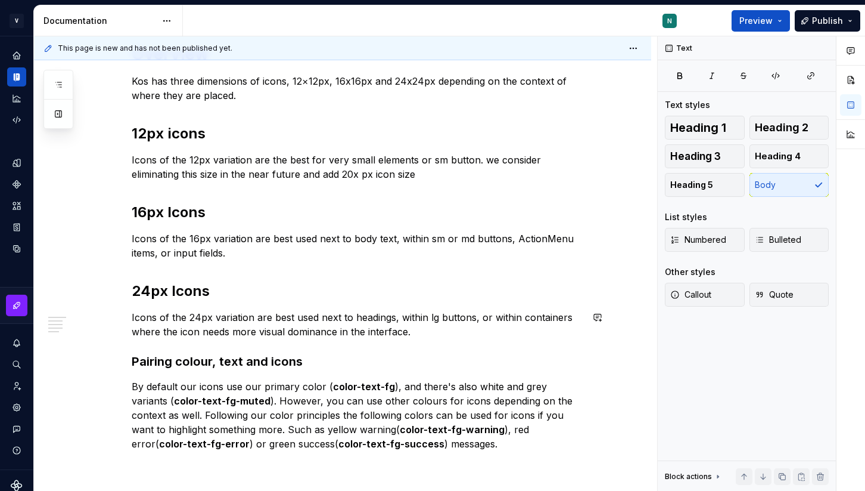
scroll to position [193, 0]
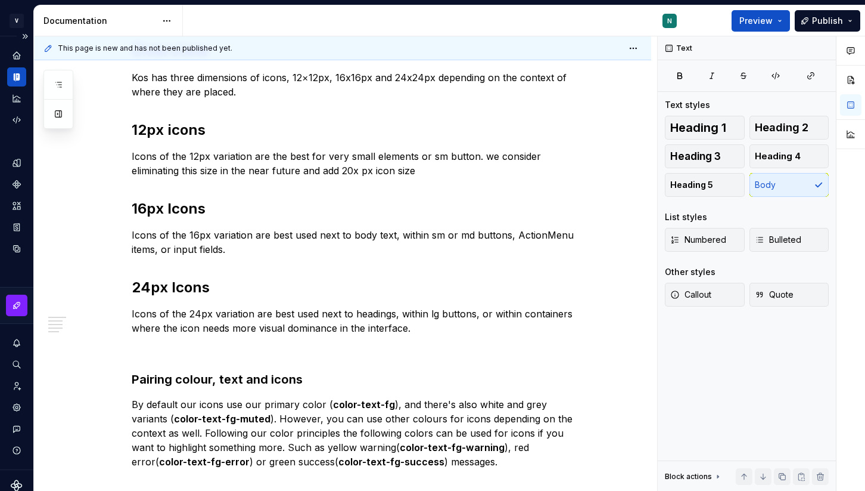
type textarea "*"
